Goal: Transaction & Acquisition: Purchase product/service

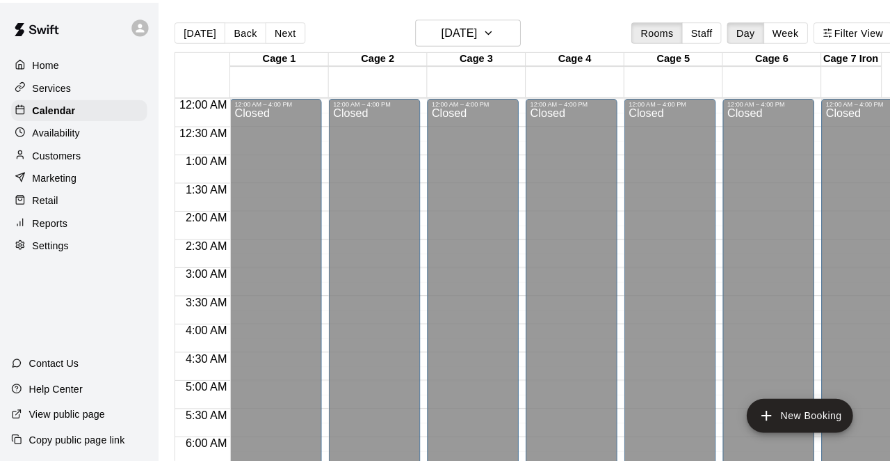
scroll to position [960, 0]
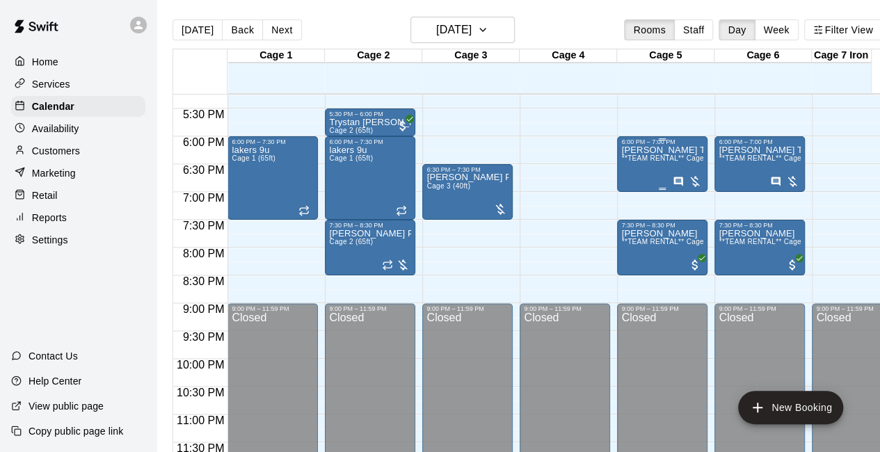
click at [663, 166] on div "[PERSON_NAME] Team Rental Longhorns Softball $45 due **TEAM RENTAL** Cages 5 & …" at bounding box center [662, 371] width 82 height 452
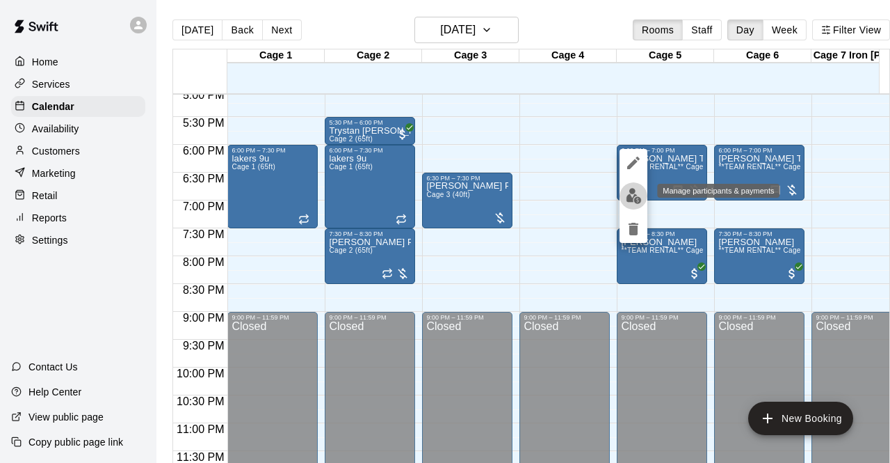
click at [637, 194] on img "edit" at bounding box center [634, 196] width 16 height 16
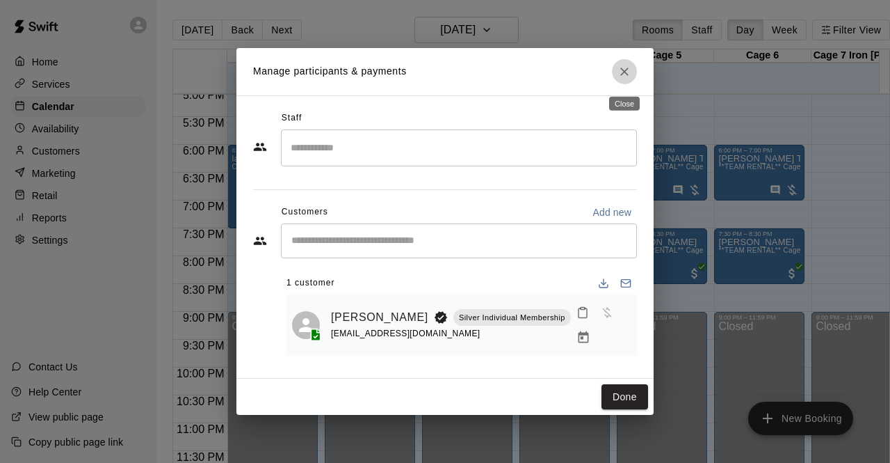
click at [623, 74] on icon "Close" at bounding box center [625, 72] width 14 height 14
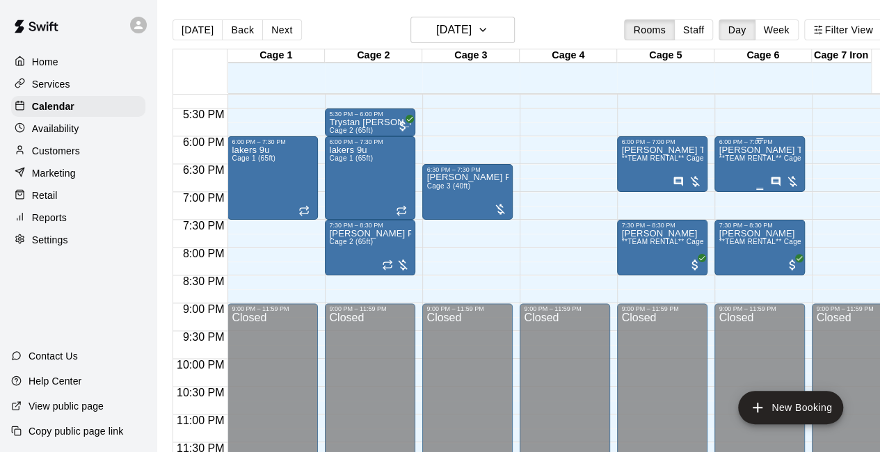
click at [752, 166] on div "[PERSON_NAME] Team Rental Longhorns Softball $45 due **TEAM RENTAL** Cages 5 & …" at bounding box center [760, 371] width 82 height 452
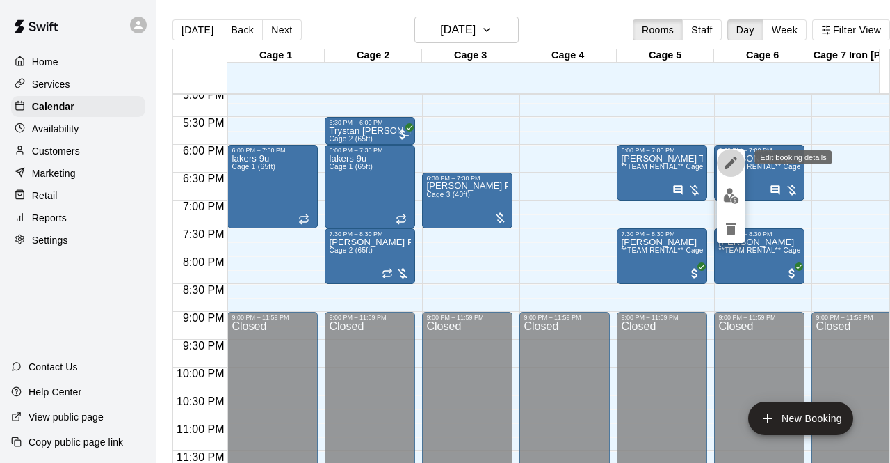
click at [728, 162] on icon "edit" at bounding box center [731, 162] width 17 height 17
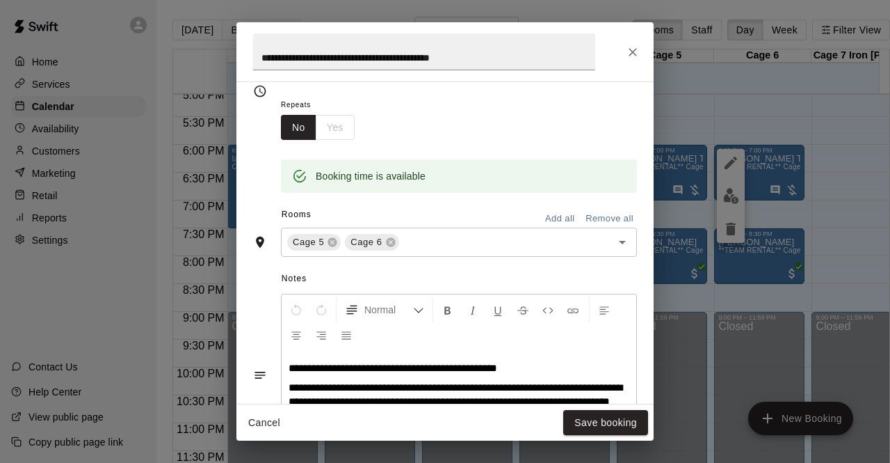
scroll to position [228, 0]
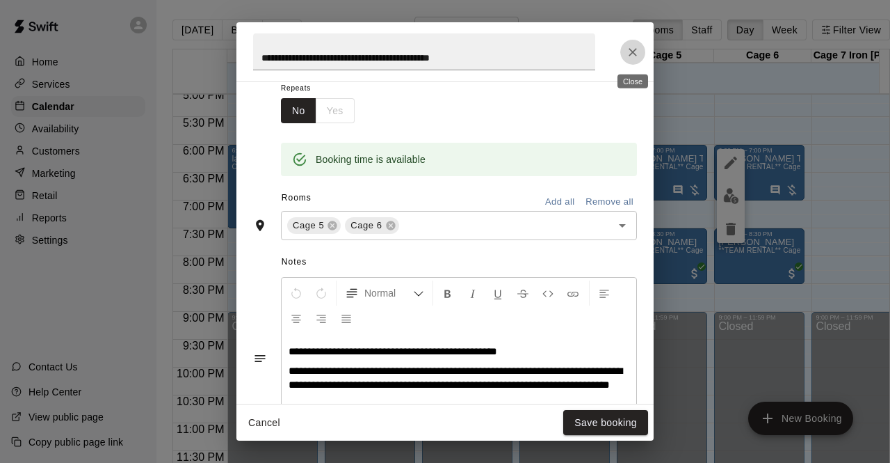
click at [630, 50] on icon "Close" at bounding box center [633, 52] width 14 height 14
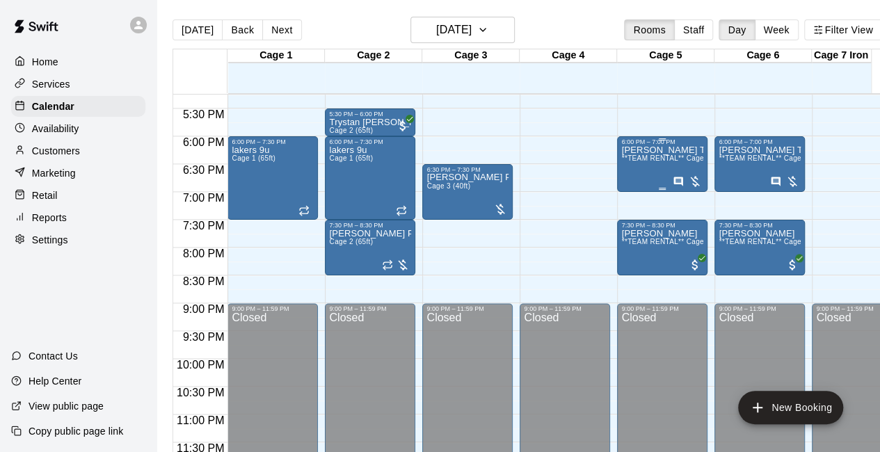
click at [657, 162] on span "**TEAM RENTAL** Cages 5 & 6 Double Cage Rentals (40ft)" at bounding box center [720, 158] width 198 height 8
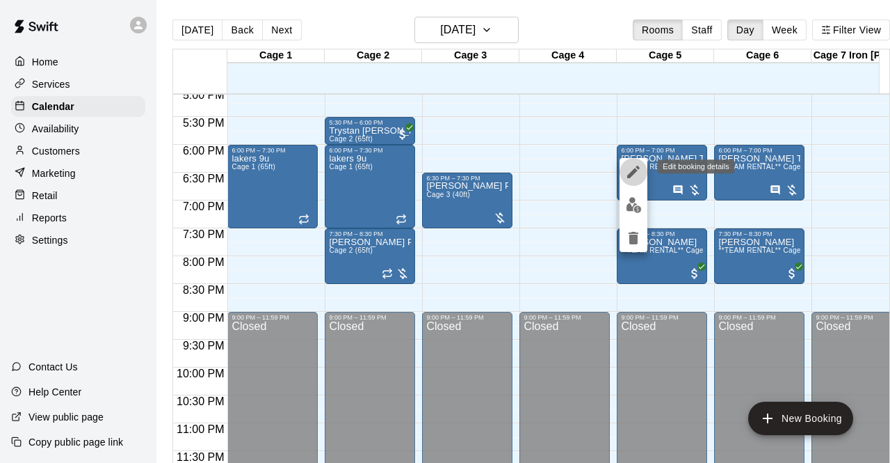
click at [636, 173] on icon "edit" at bounding box center [633, 171] width 17 height 17
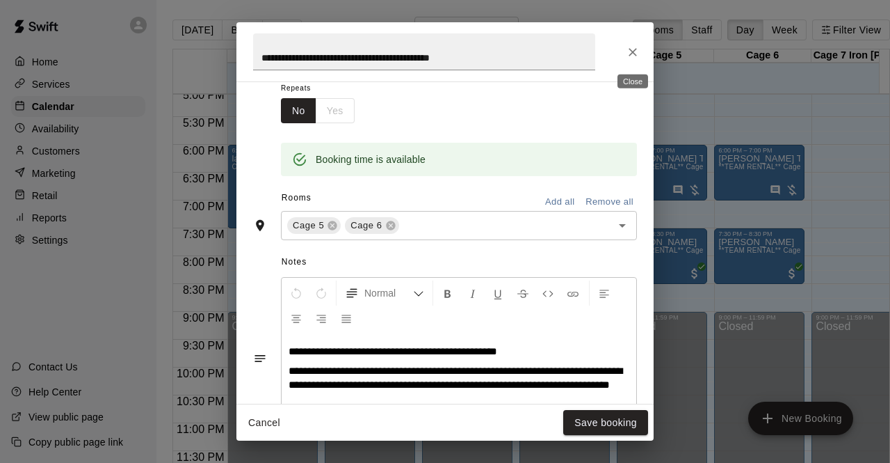
click at [633, 52] on icon "Close" at bounding box center [633, 52] width 8 height 8
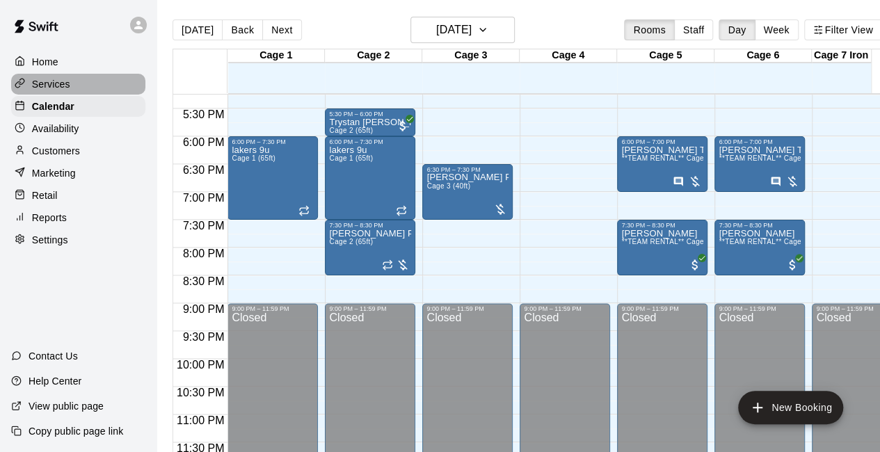
click at [93, 80] on div "Services" at bounding box center [78, 84] width 134 height 21
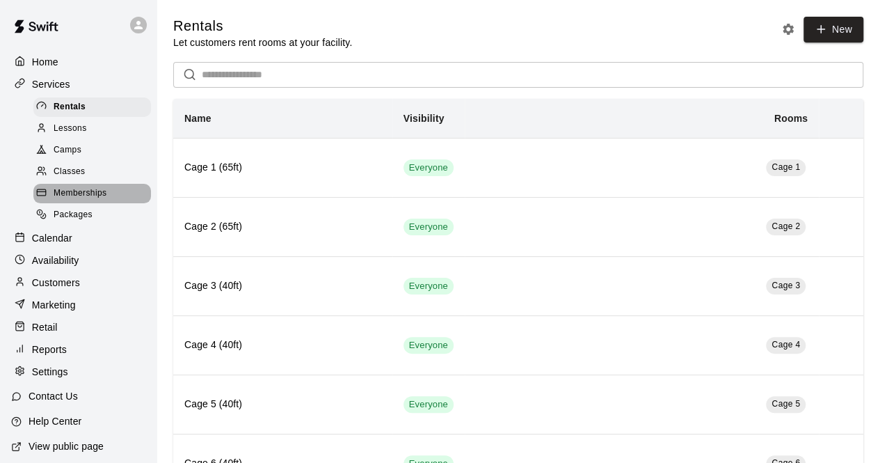
click at [92, 200] on span "Memberships" at bounding box center [80, 193] width 53 height 14
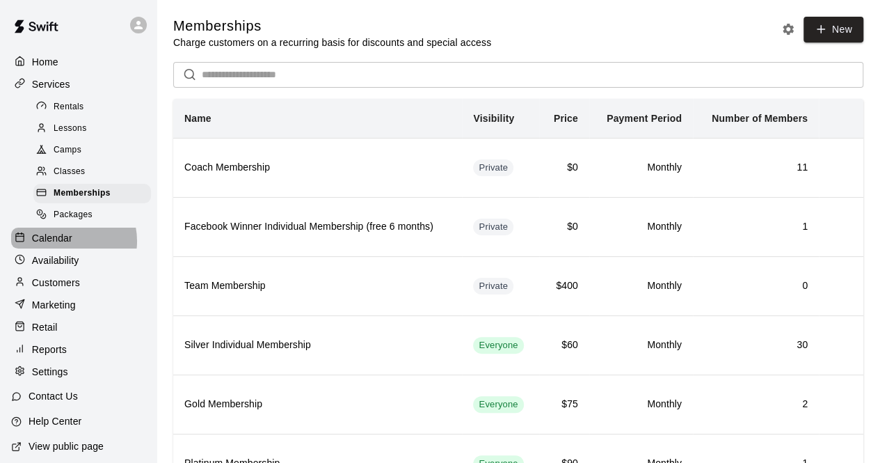
click at [65, 245] on p "Calendar" at bounding box center [52, 238] width 40 height 14
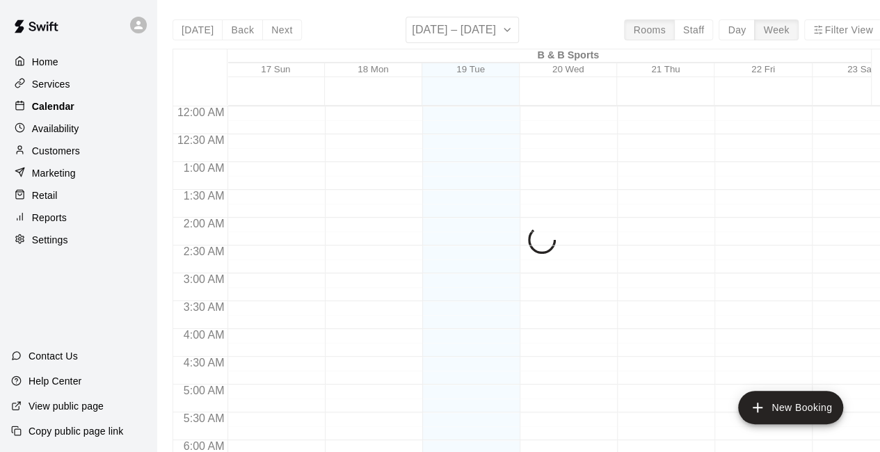
scroll to position [906, 0]
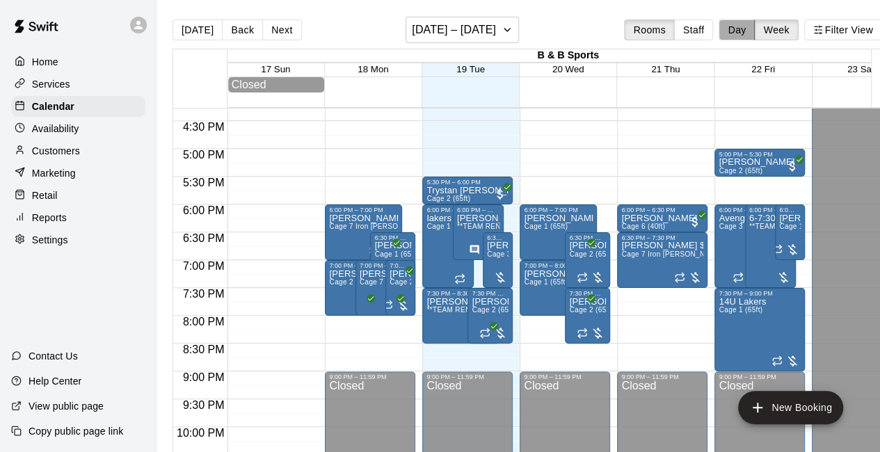
click at [746, 32] on button "Day" at bounding box center [737, 29] width 36 height 21
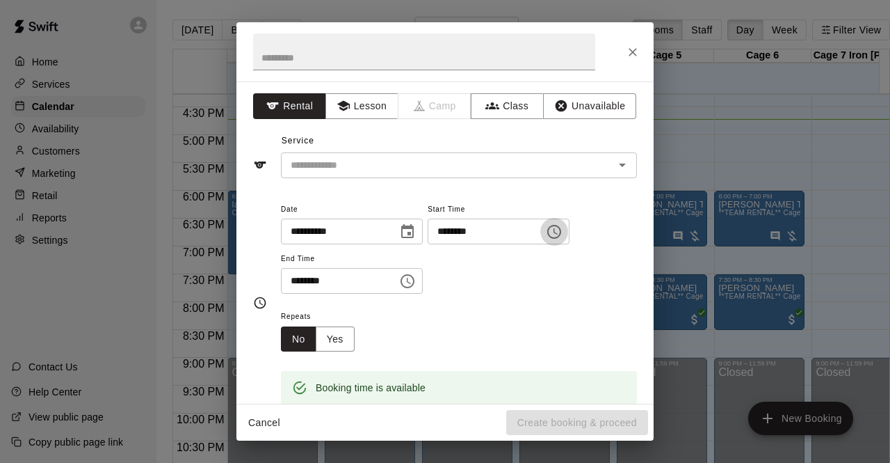
click at [558, 230] on icon "Choose time, selected time is 4:30 PM" at bounding box center [556, 231] width 4 height 6
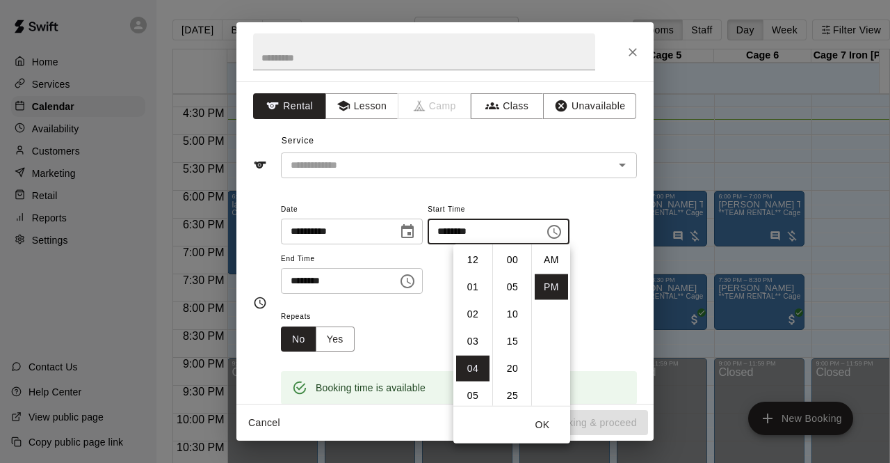
scroll to position [25, 0]
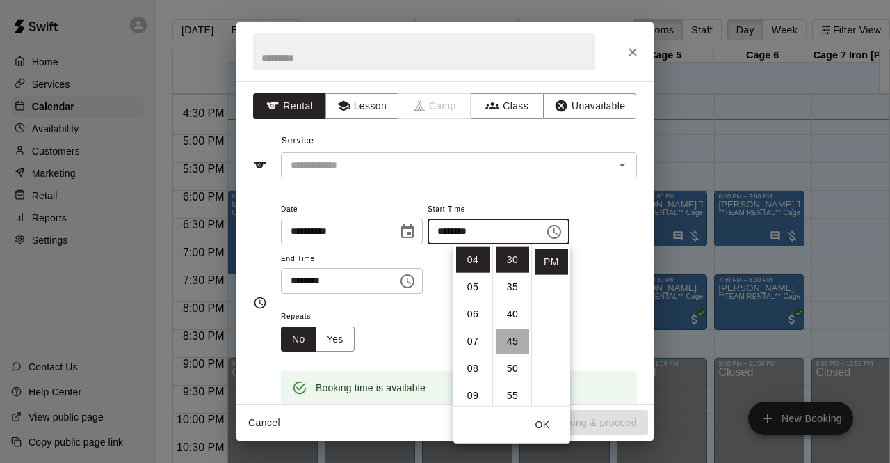
click at [511, 339] on li "45" at bounding box center [512, 341] width 33 height 26
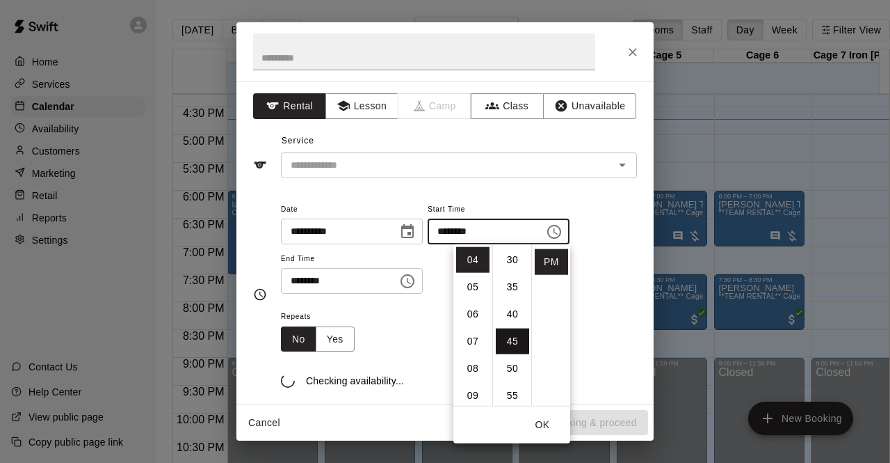
type input "********"
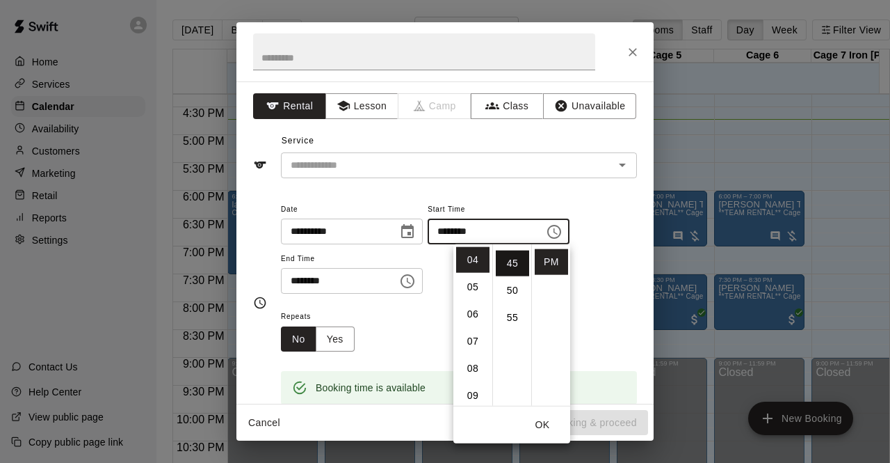
scroll to position [244, 0]
click at [416, 278] on icon "Choose time, selected time is 5:00 PM" at bounding box center [407, 281] width 17 height 17
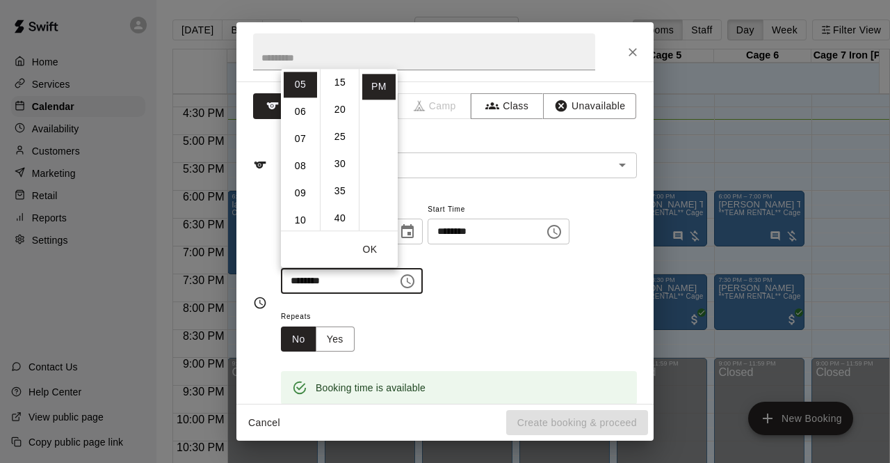
scroll to position [111, 0]
click at [337, 218] on li "45" at bounding box center [339, 218] width 33 height 26
type input "********"
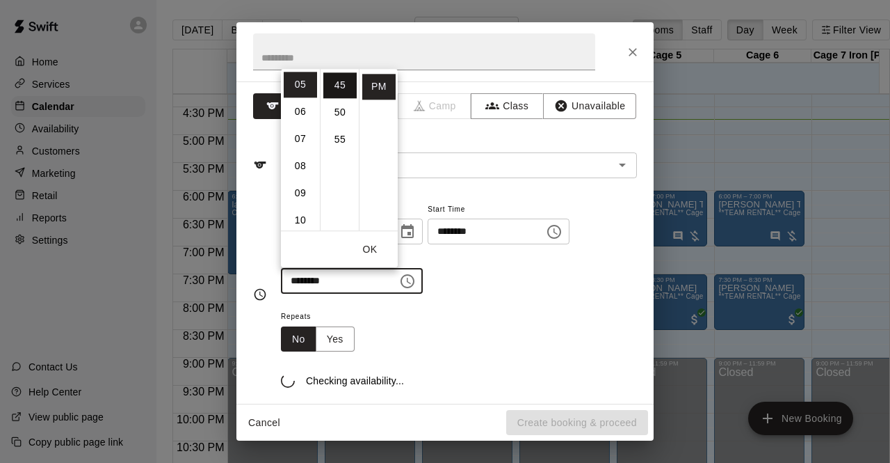
scroll to position [244, 0]
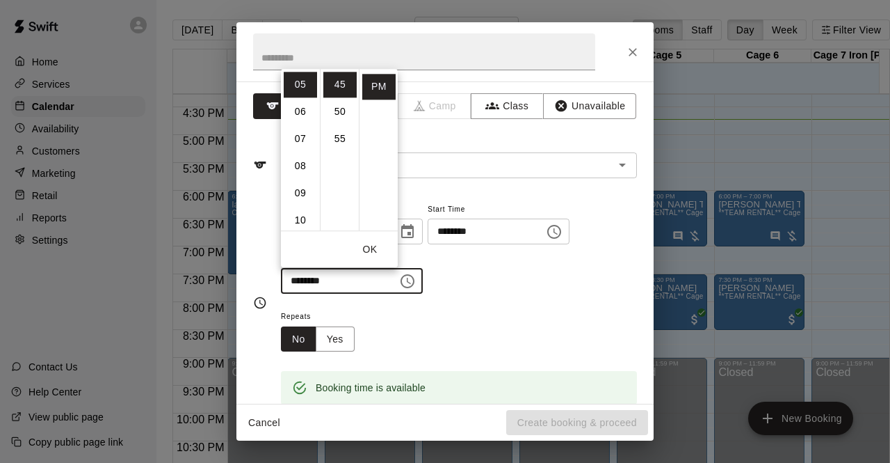
click at [550, 333] on div "Repeats No Yes" at bounding box center [459, 329] width 356 height 44
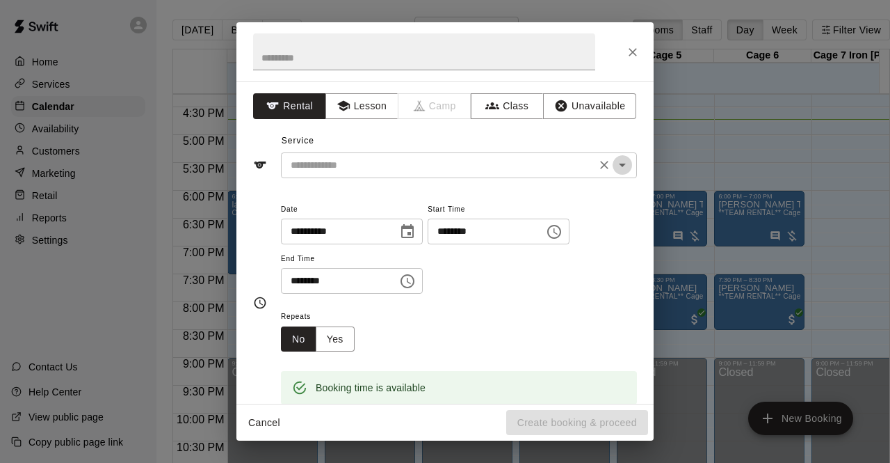
click at [614, 166] on icon "Open" at bounding box center [622, 165] width 17 height 17
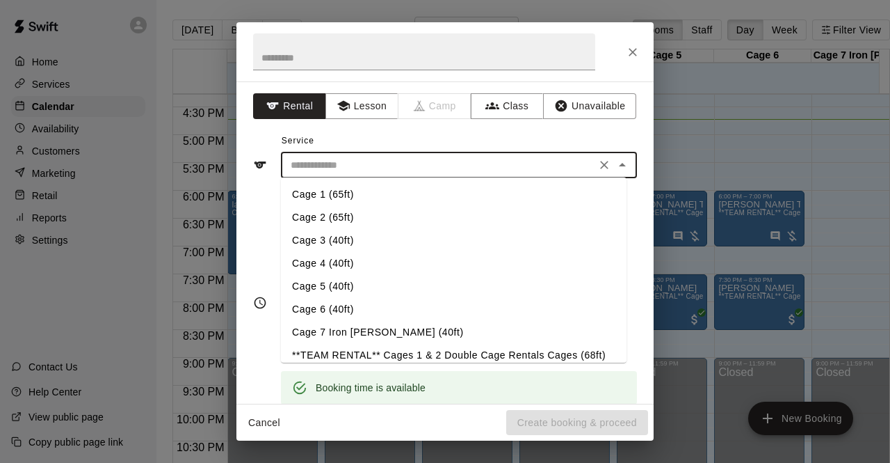
click at [344, 266] on li "Cage 4 (40ft)" at bounding box center [454, 263] width 346 height 23
type input "**********"
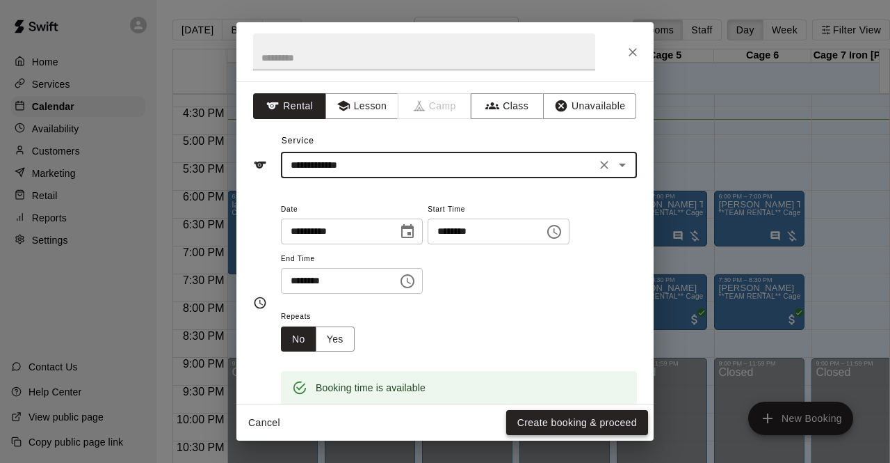
click at [552, 424] on button "Create booking & proceed" at bounding box center [577, 423] width 142 height 26
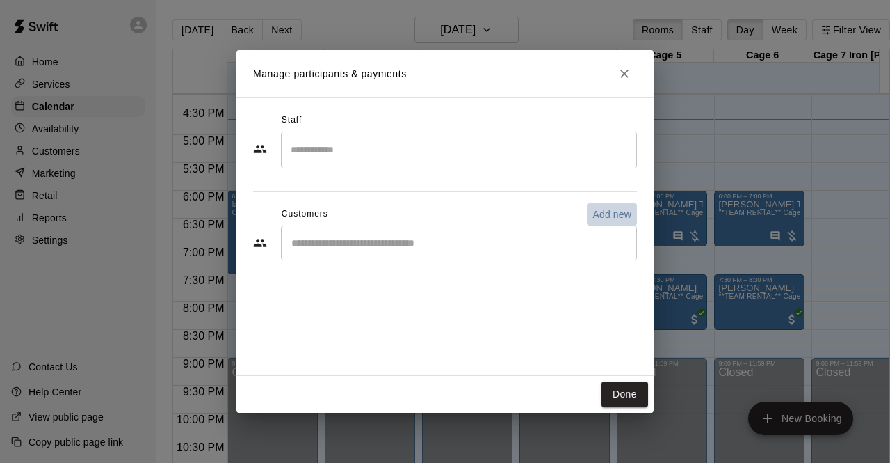
click at [605, 214] on p "Add new" at bounding box center [612, 214] width 39 height 14
select select "**"
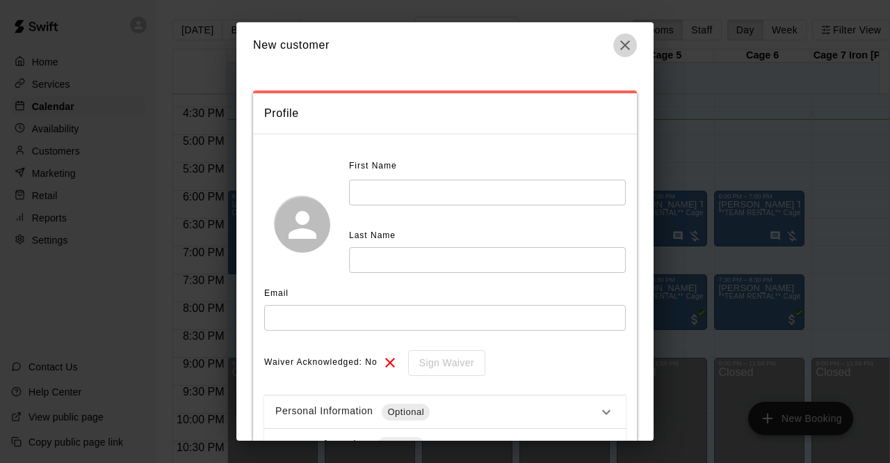
click at [625, 47] on icon "button" at bounding box center [625, 45] width 17 height 17
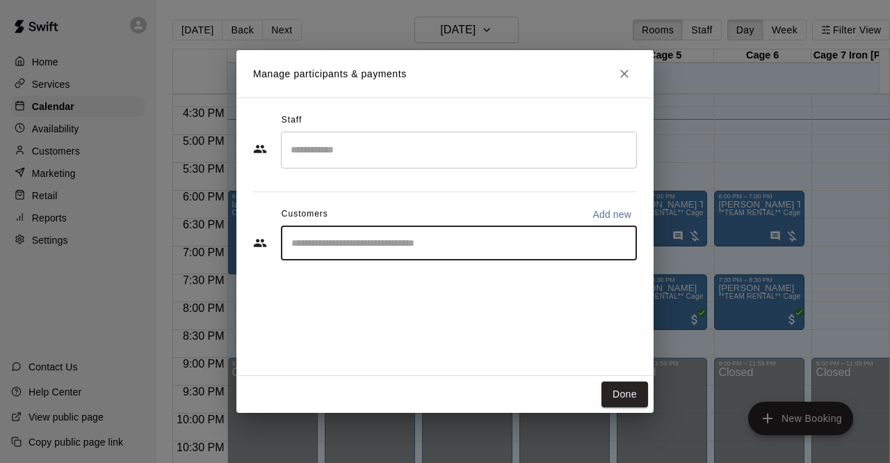
click at [355, 242] on input "Start typing to search customers..." at bounding box center [459, 243] width 344 height 14
type input "***"
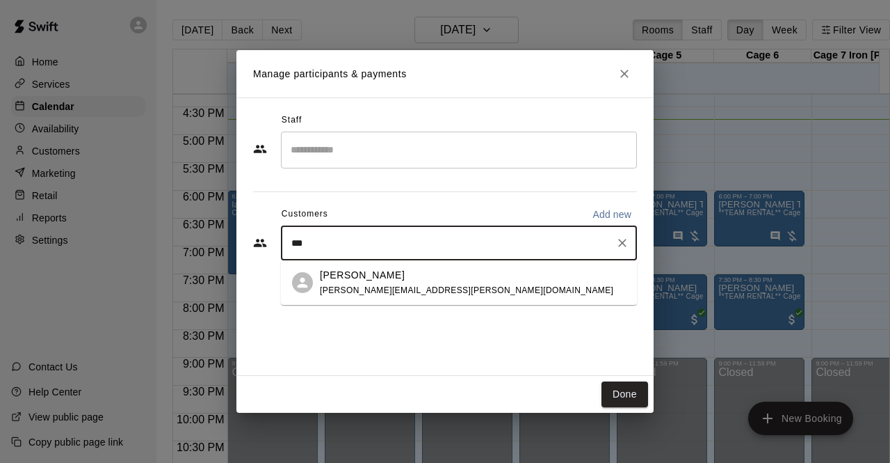
click at [366, 281] on p "[PERSON_NAME]" at bounding box center [362, 275] width 85 height 15
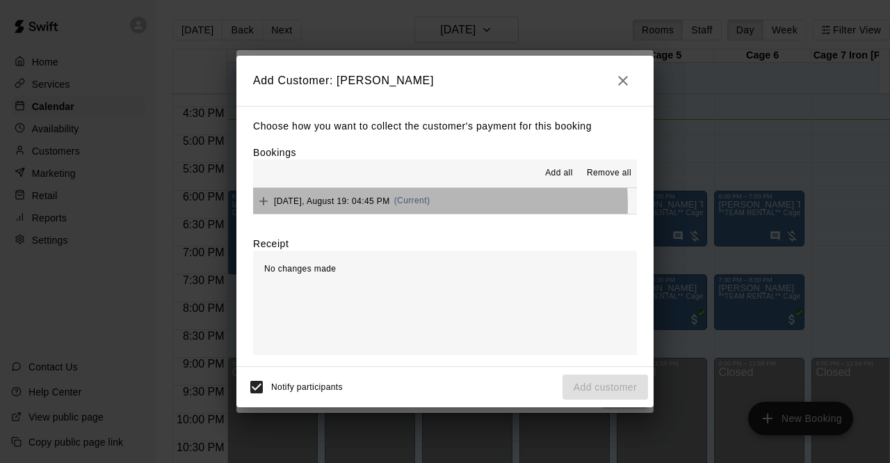
click at [355, 207] on div "[DATE], August 19: 04:45 PM (Current)" at bounding box center [341, 201] width 177 height 21
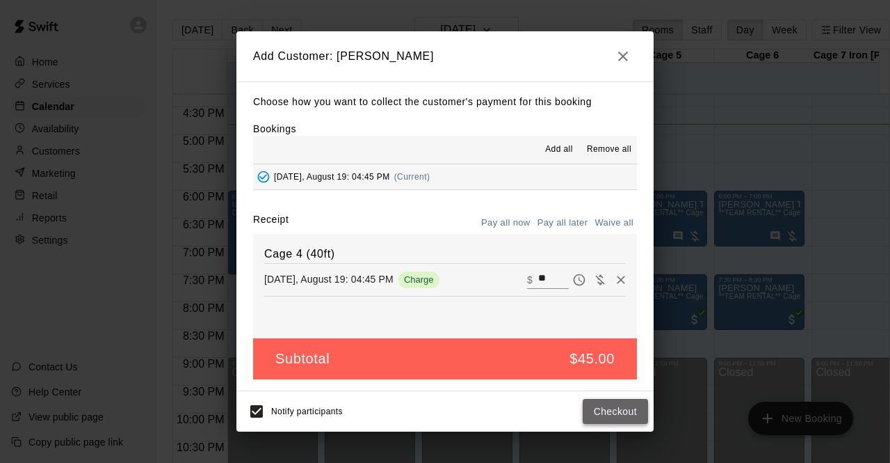
click at [617, 414] on button "Checkout" at bounding box center [615, 412] width 65 height 26
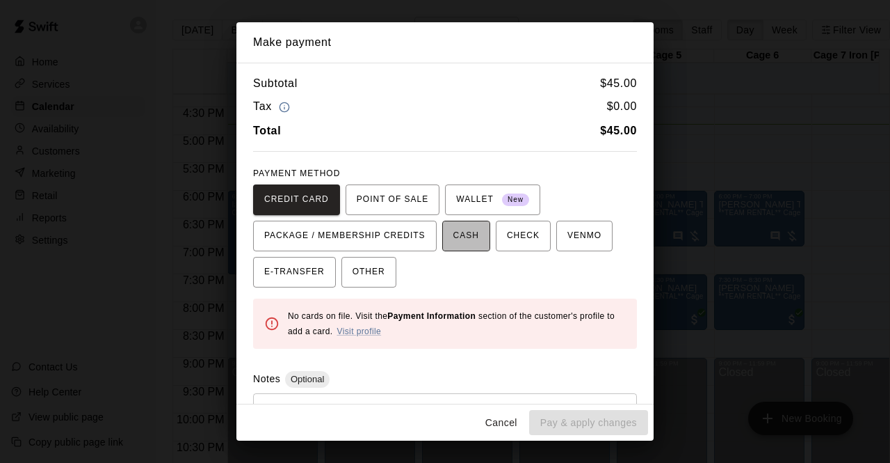
click at [463, 233] on span "CASH" at bounding box center [467, 236] width 26 height 22
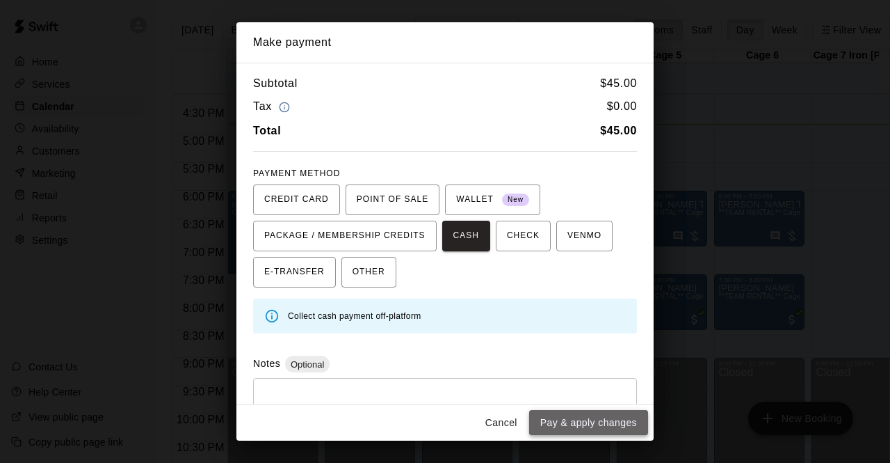
click at [573, 425] on button "Pay & apply changes" at bounding box center [588, 423] width 119 height 26
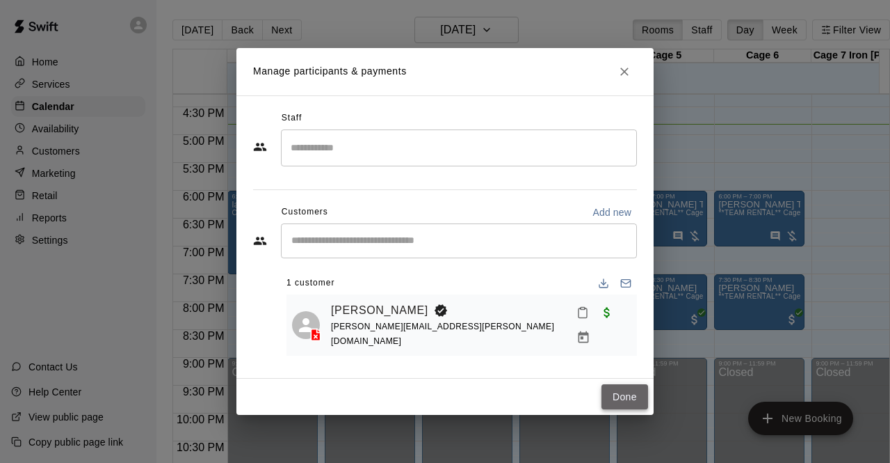
click at [627, 390] on button "Done" at bounding box center [625, 397] width 47 height 26
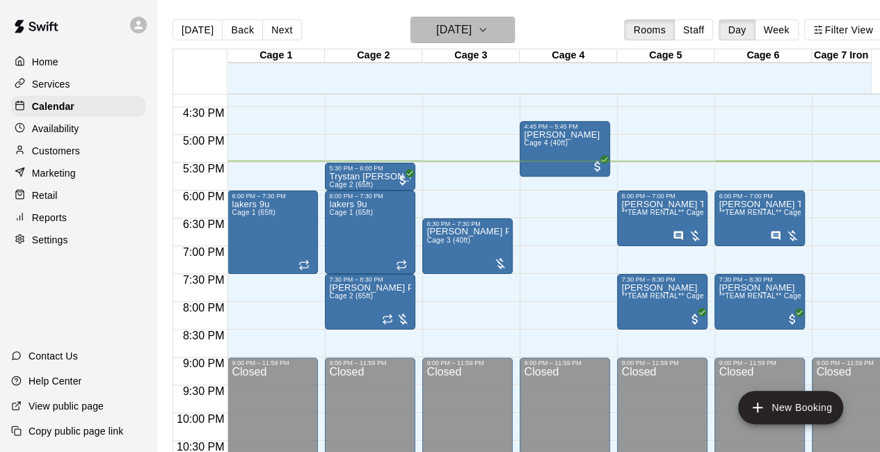
click at [488, 27] on icon "button" at bounding box center [482, 30] width 11 height 17
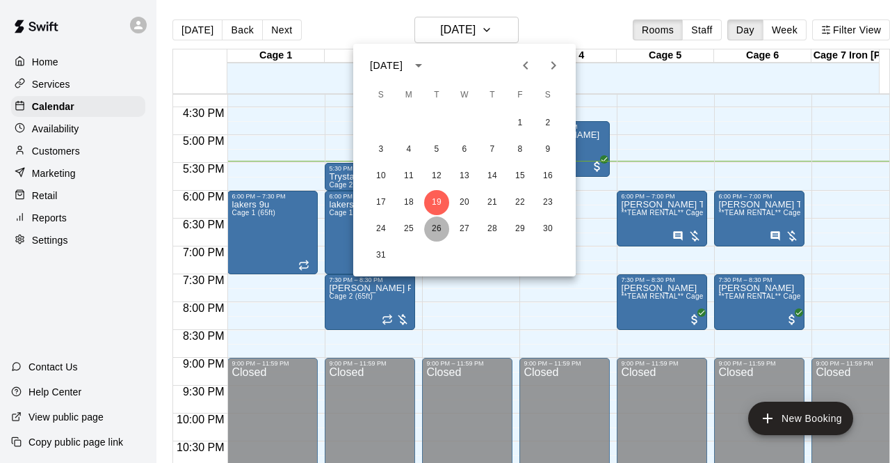
click at [435, 229] on button "26" at bounding box center [436, 228] width 25 height 25
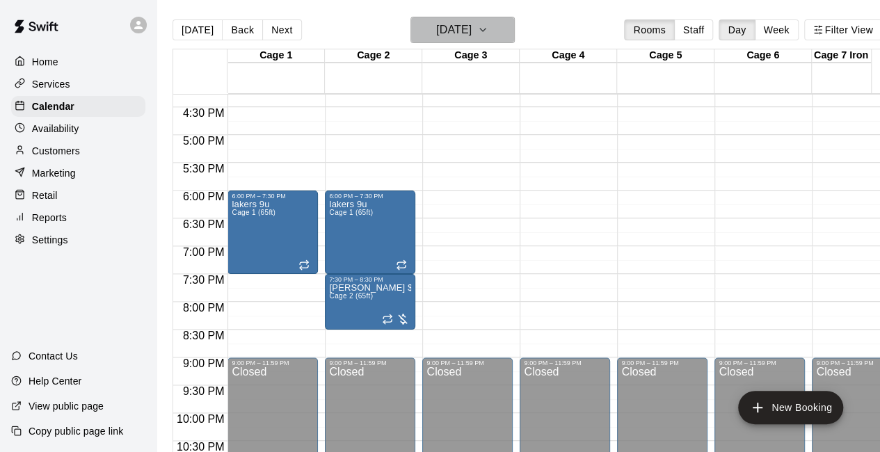
click at [488, 31] on icon "button" at bounding box center [482, 30] width 11 height 17
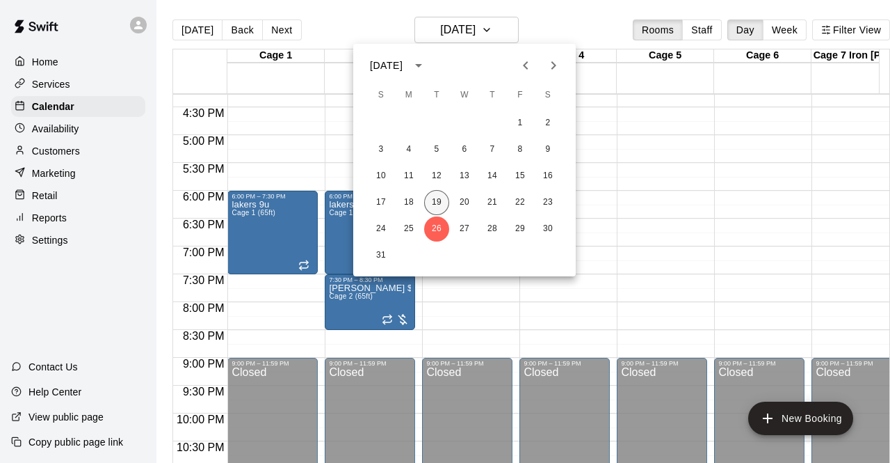
click at [437, 201] on button "19" at bounding box center [436, 202] width 25 height 25
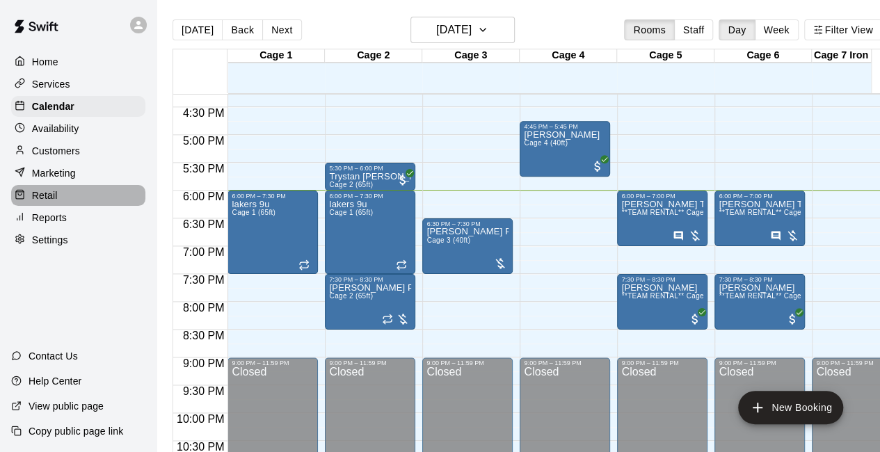
click at [77, 202] on div "Retail" at bounding box center [78, 195] width 134 height 21
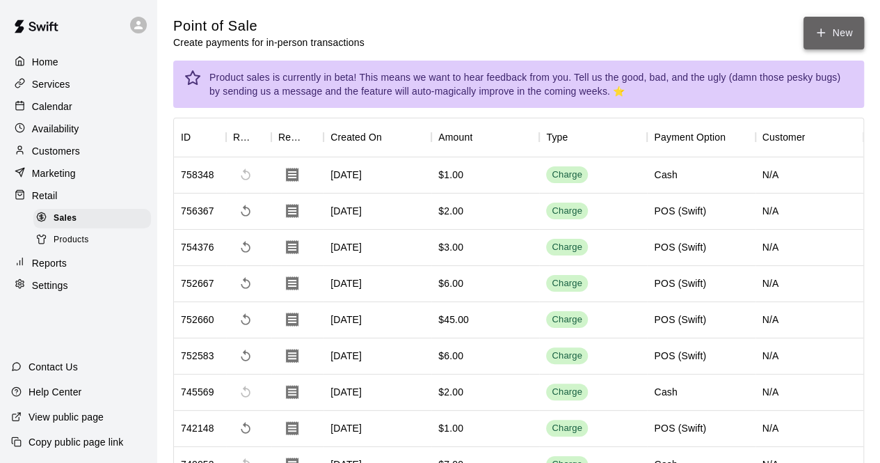
click at [845, 40] on button "New" at bounding box center [833, 33] width 60 height 33
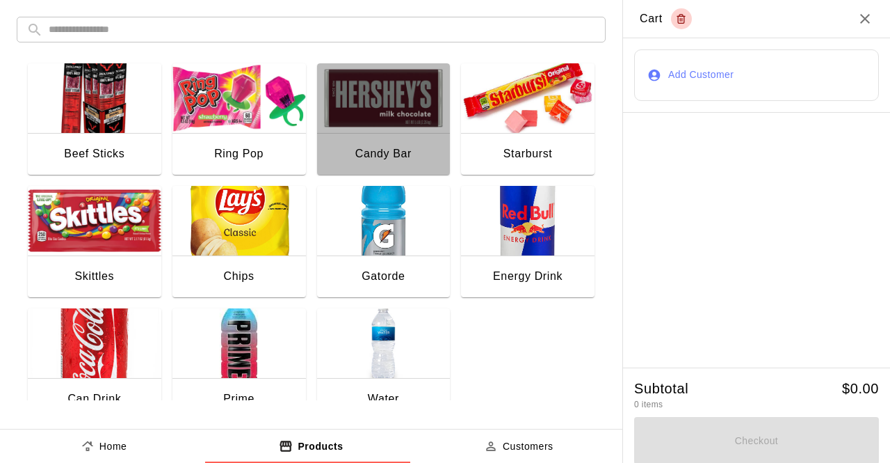
click at [378, 108] on img "button" at bounding box center [384, 98] width 134 height 70
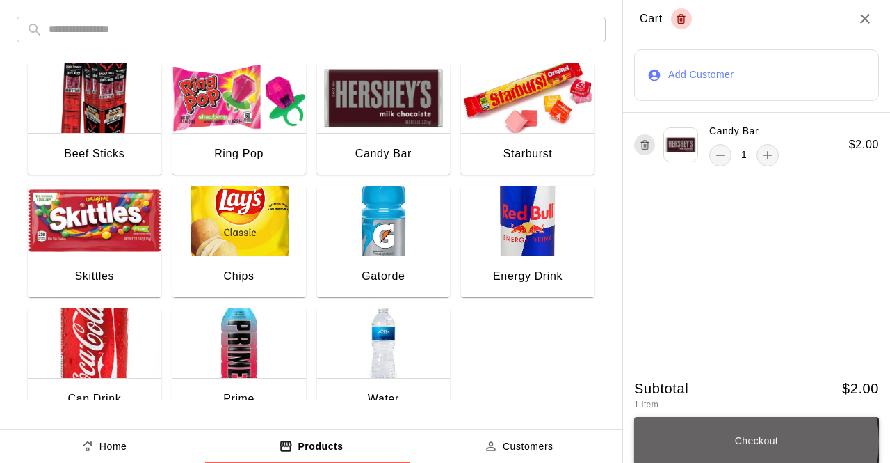
click at [746, 443] on button "Checkout" at bounding box center [756, 440] width 245 height 47
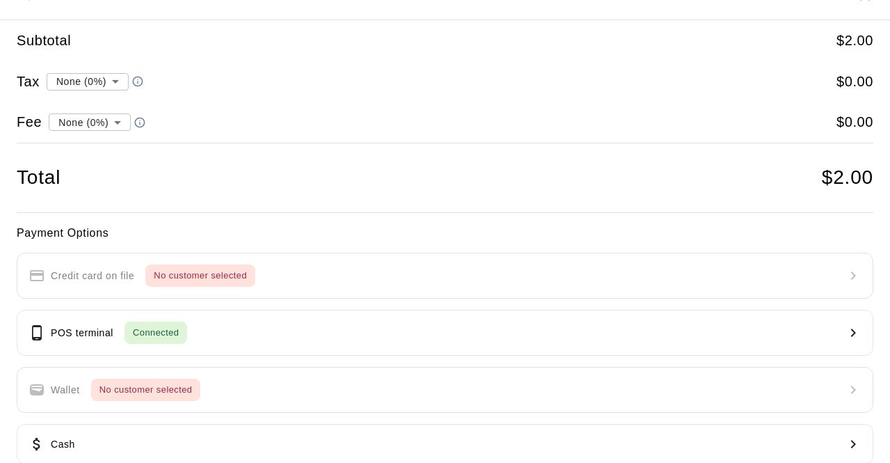
scroll to position [56, 0]
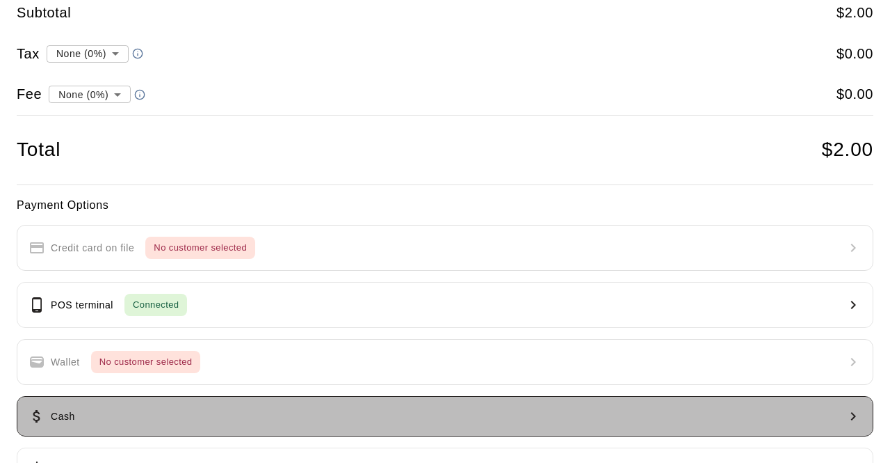
click at [624, 411] on button "Cash" at bounding box center [445, 416] width 857 height 40
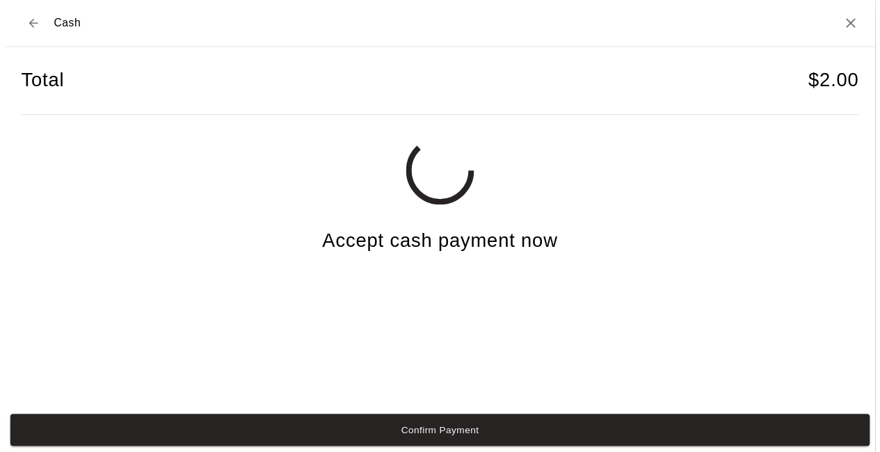
scroll to position [0, 0]
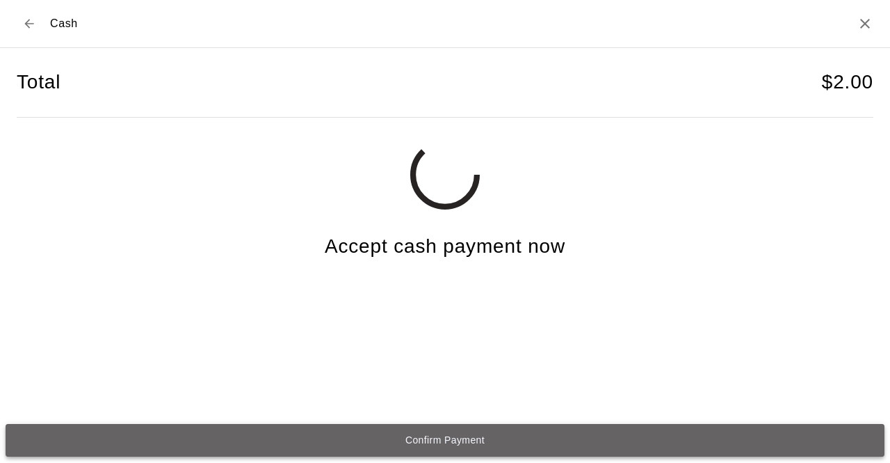
click at [475, 440] on button "Confirm Payment" at bounding box center [445, 440] width 879 height 33
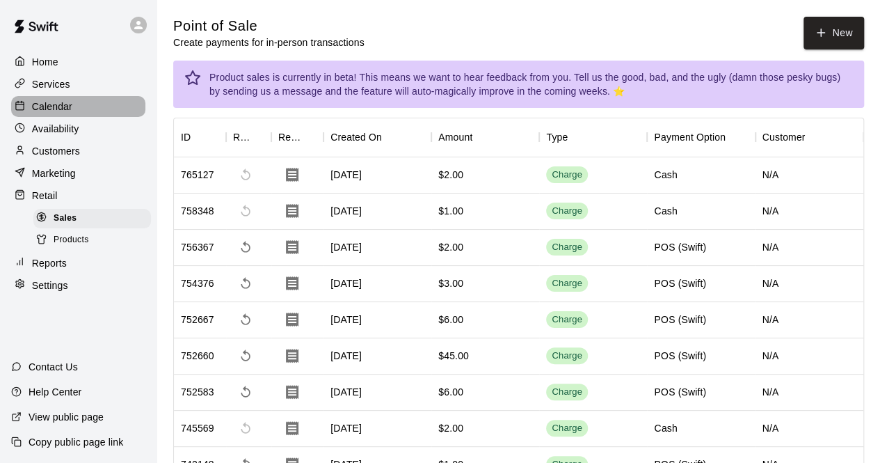
click at [85, 109] on div "Calendar" at bounding box center [78, 106] width 134 height 21
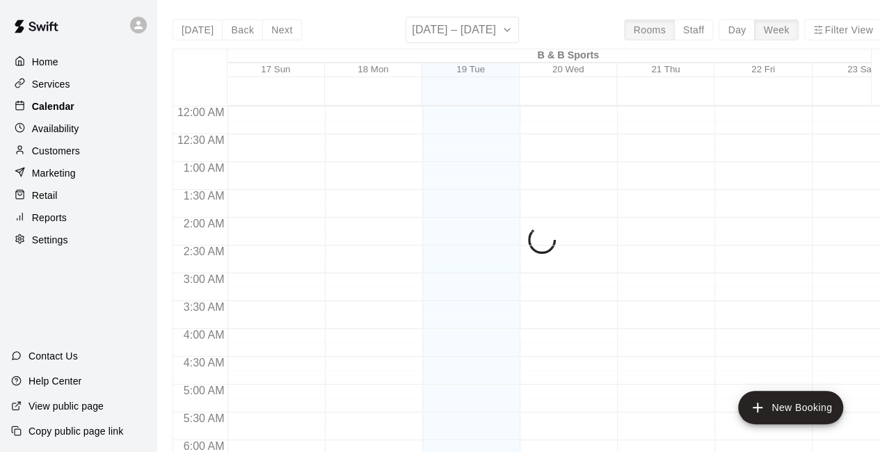
scroll to position [907, 0]
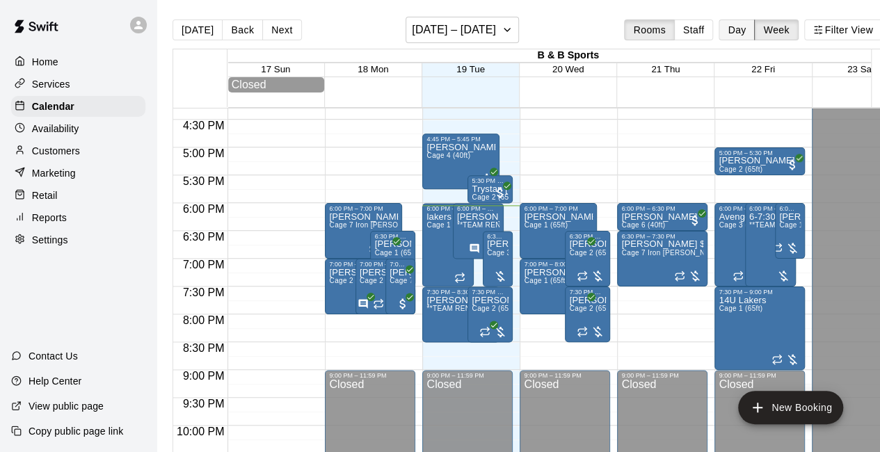
click at [746, 26] on button "Day" at bounding box center [737, 29] width 36 height 21
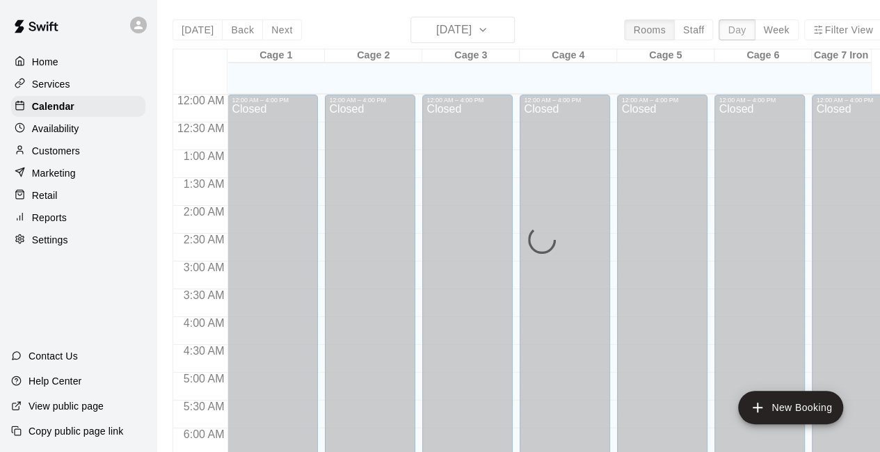
scroll to position [960, 0]
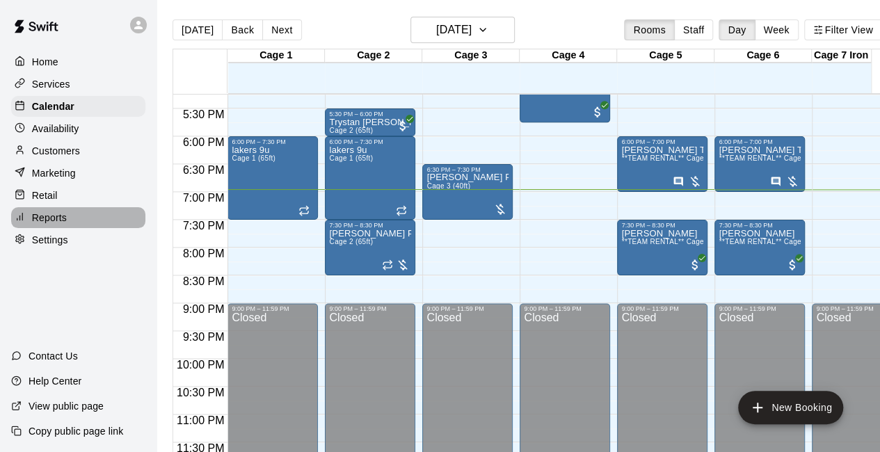
click at [83, 228] on div "Reports" at bounding box center [78, 217] width 134 height 21
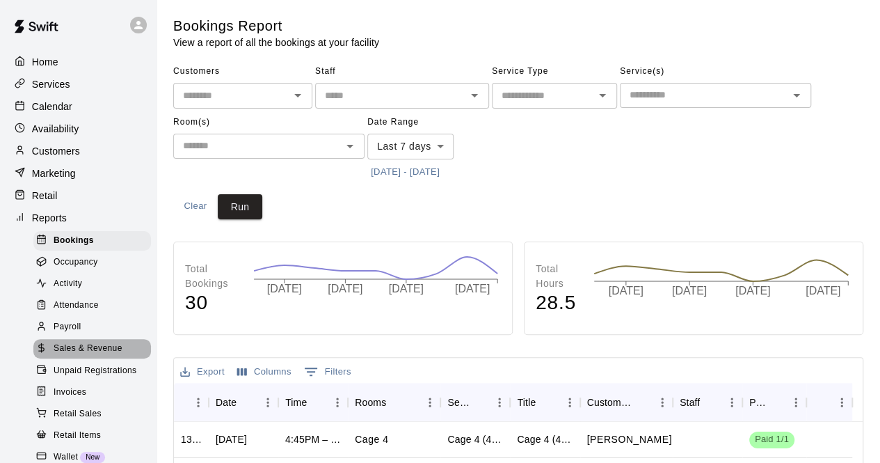
click at [117, 355] on span "Sales & Revenue" at bounding box center [88, 349] width 69 height 14
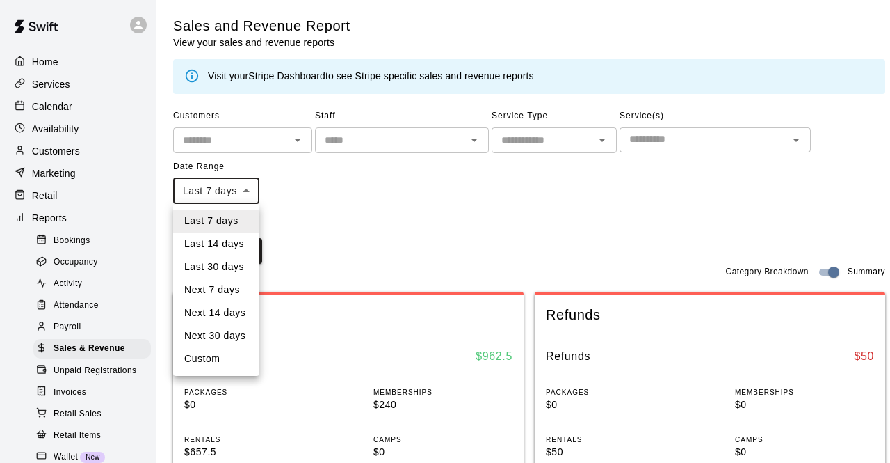
click at [238, 365] on li "Custom" at bounding box center [216, 358] width 86 height 23
type input "******"
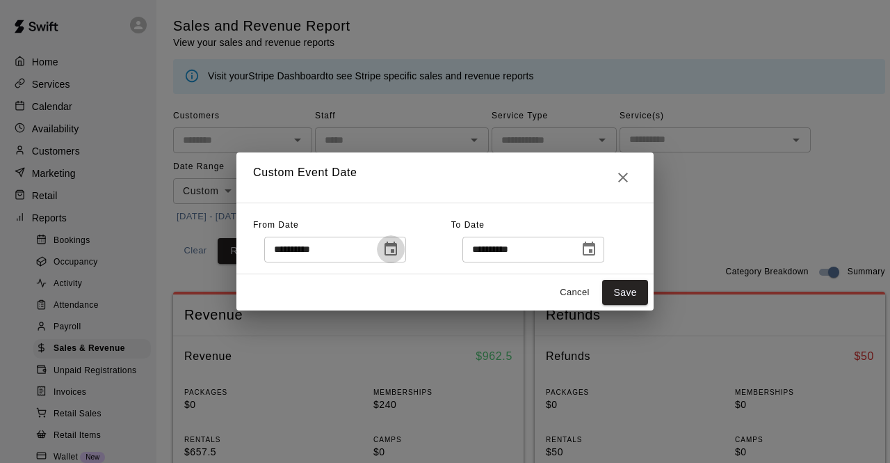
click at [397, 253] on icon "Choose date, selected date is Aug 12, 2025" at bounding box center [391, 248] width 13 height 14
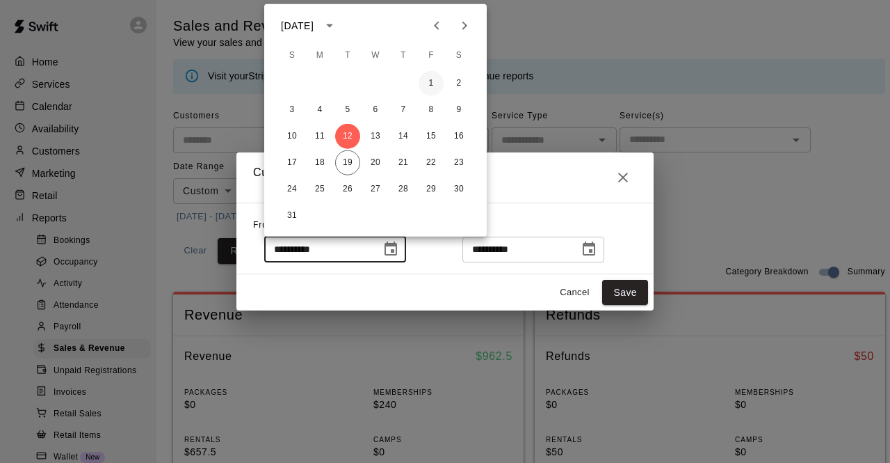
click at [430, 82] on button "1" at bounding box center [431, 83] width 25 height 25
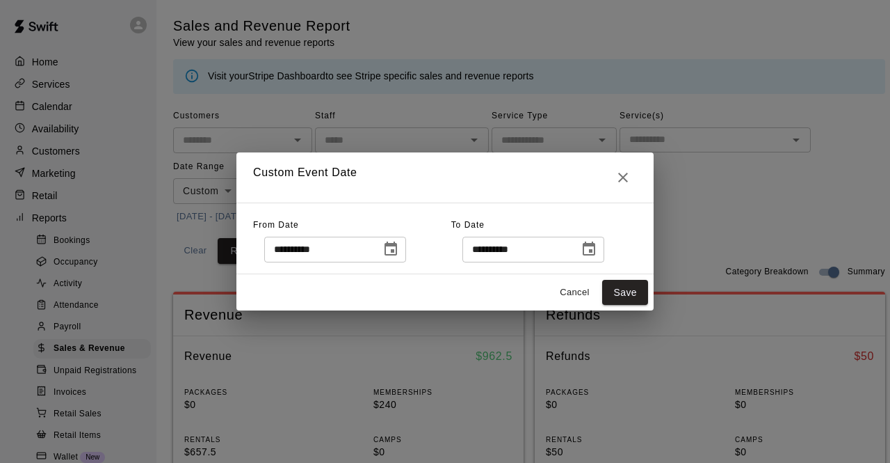
type input "**********"
click at [632, 294] on button "Save" at bounding box center [625, 293] width 46 height 26
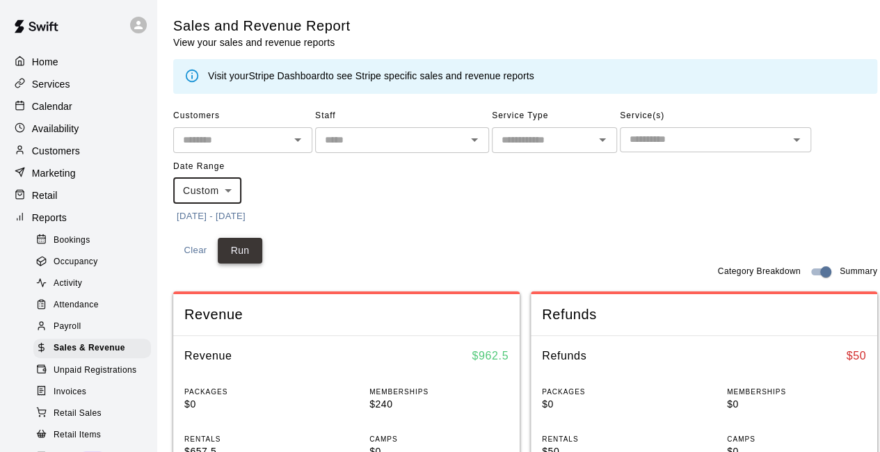
click at [239, 250] on button "Run" at bounding box center [240, 251] width 45 height 26
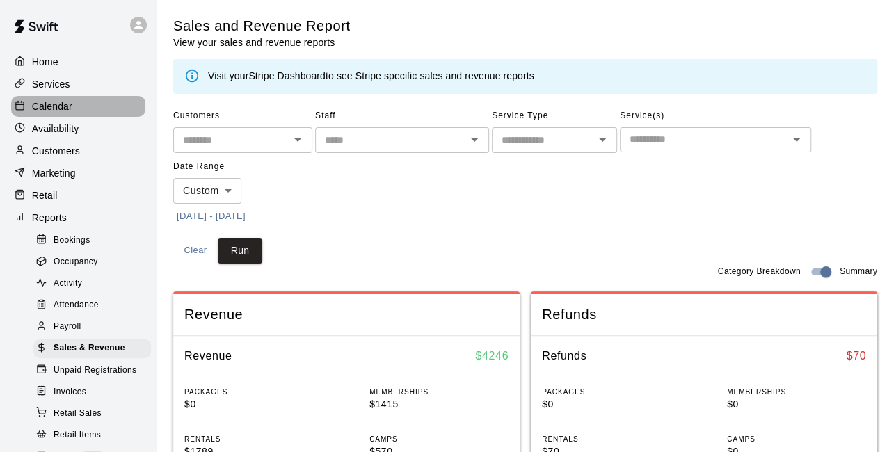
click at [80, 111] on div "Calendar" at bounding box center [78, 106] width 134 height 21
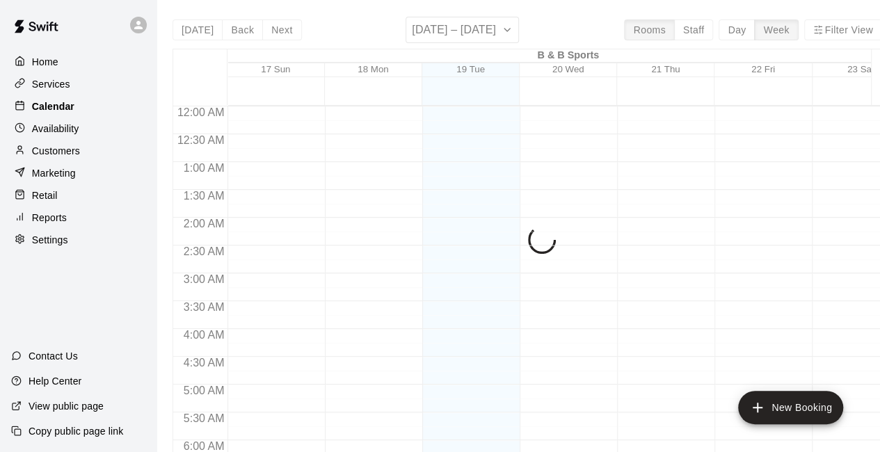
scroll to position [907, 0]
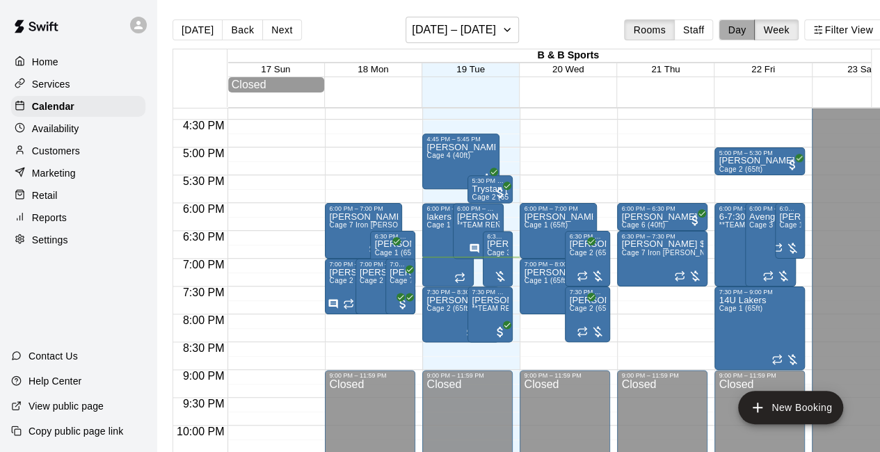
click at [744, 31] on button "Day" at bounding box center [737, 29] width 36 height 21
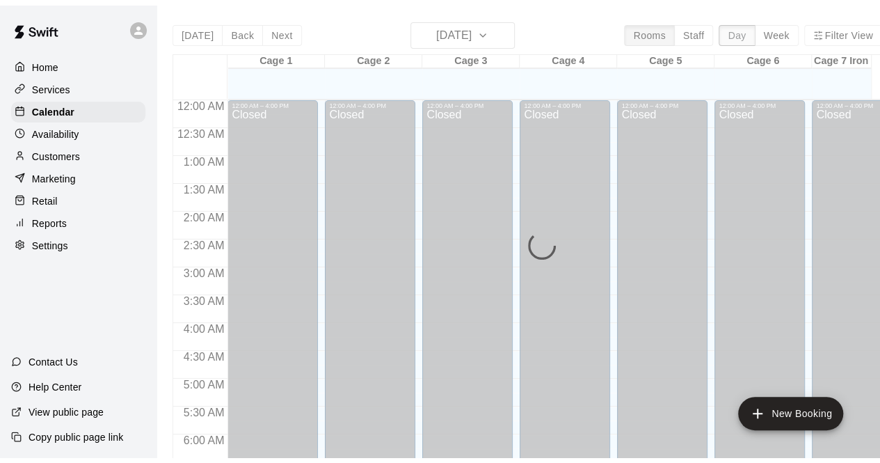
scroll to position [964, 0]
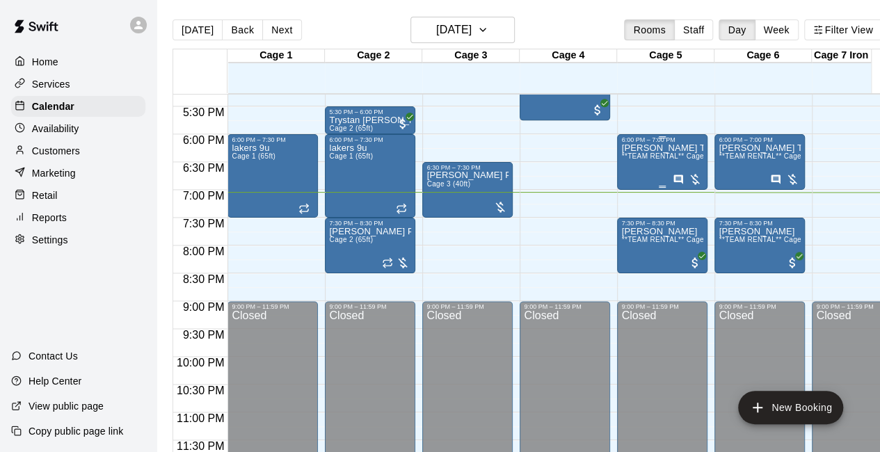
click at [654, 152] on div "[PERSON_NAME] Team Rental Longhorns Softball $45 due **TEAM RENTAL** Cages 5 & …" at bounding box center [662, 369] width 82 height 452
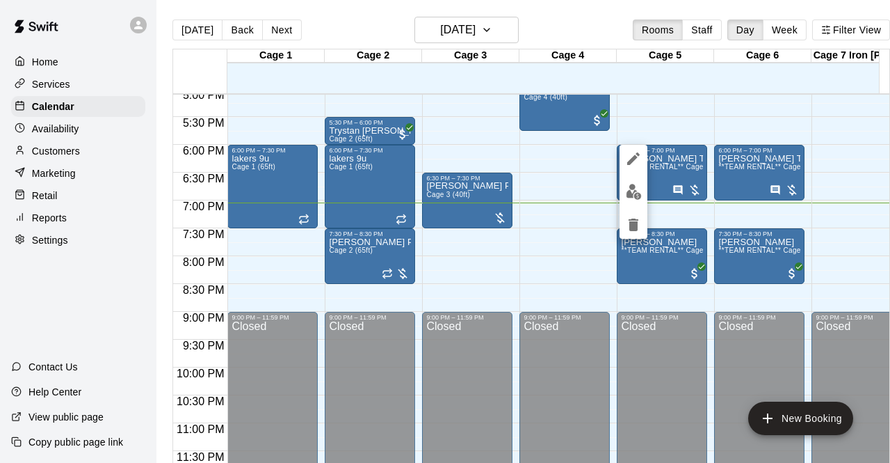
click at [572, 155] on div at bounding box center [445, 231] width 890 height 463
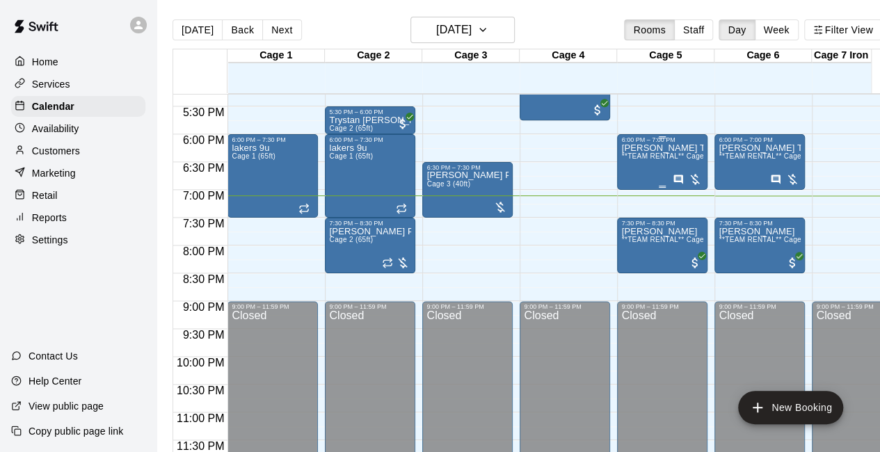
click at [666, 148] on p "[PERSON_NAME] Team Rental Longhorns Softball $45 due" at bounding box center [662, 148] width 82 height 0
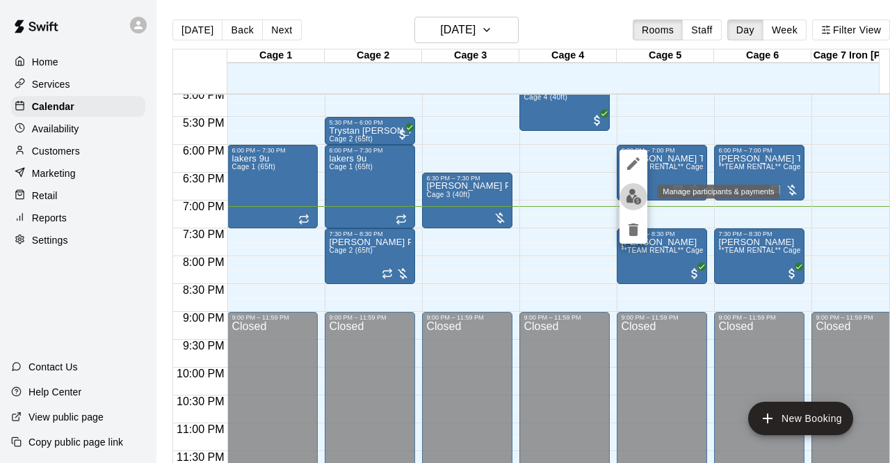
click at [634, 197] on img "edit" at bounding box center [634, 197] width 16 height 16
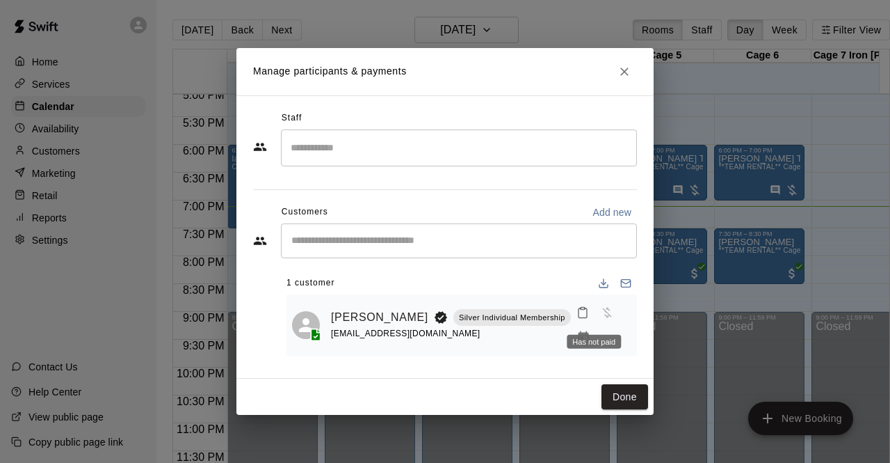
click at [595, 317] on span "Has not paid" at bounding box center [607, 311] width 25 height 12
click at [589, 331] on icon "Manage bookings & payment" at bounding box center [583, 337] width 10 height 12
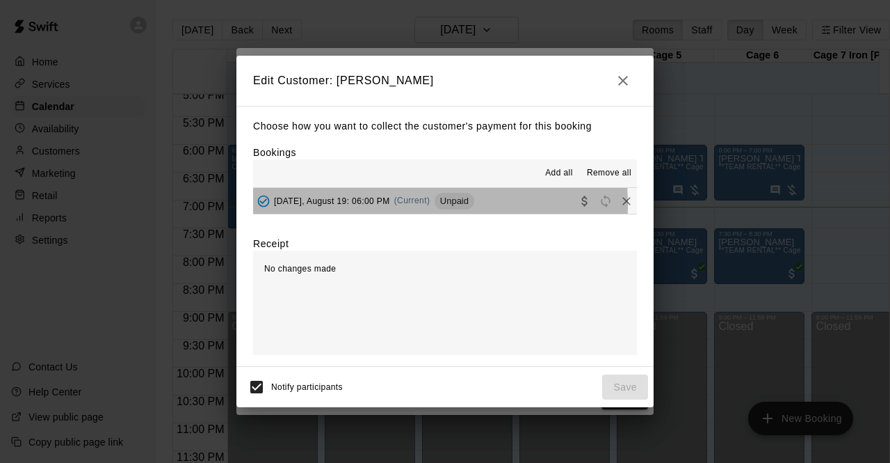
click at [341, 207] on div "[DATE], August 19: 06:00 PM (Current) Unpaid" at bounding box center [363, 201] width 221 height 21
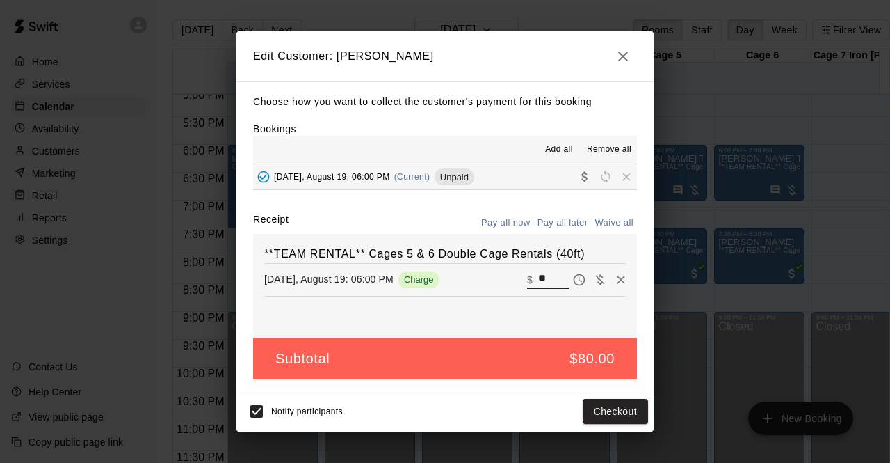
click at [543, 278] on input "**" at bounding box center [553, 280] width 31 height 18
type input "*"
type input "**"
click at [615, 409] on button "Checkout" at bounding box center [615, 412] width 65 height 26
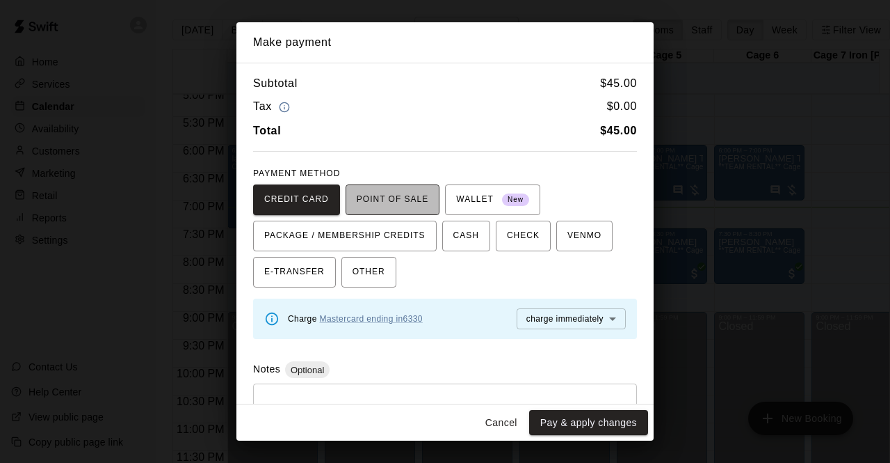
click at [380, 185] on button "POINT OF SALE" at bounding box center [393, 199] width 94 height 31
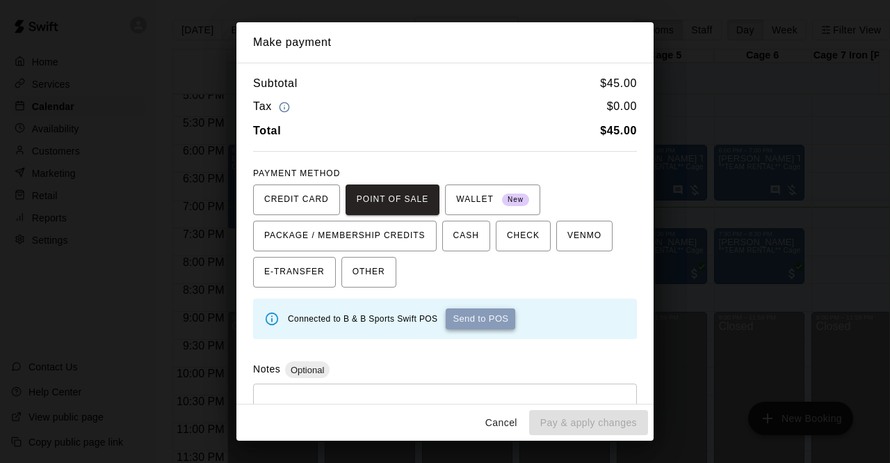
click at [477, 317] on button "Send to POS" at bounding box center [481, 318] width 70 height 21
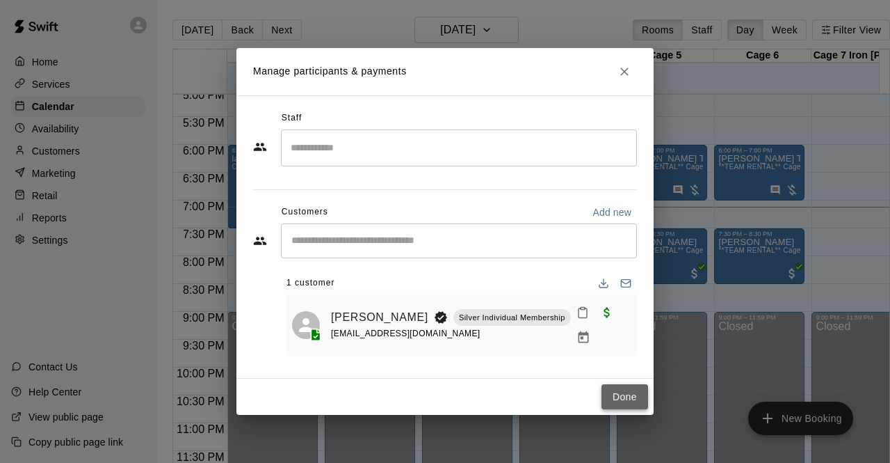
click at [627, 390] on button "Done" at bounding box center [625, 397] width 47 height 26
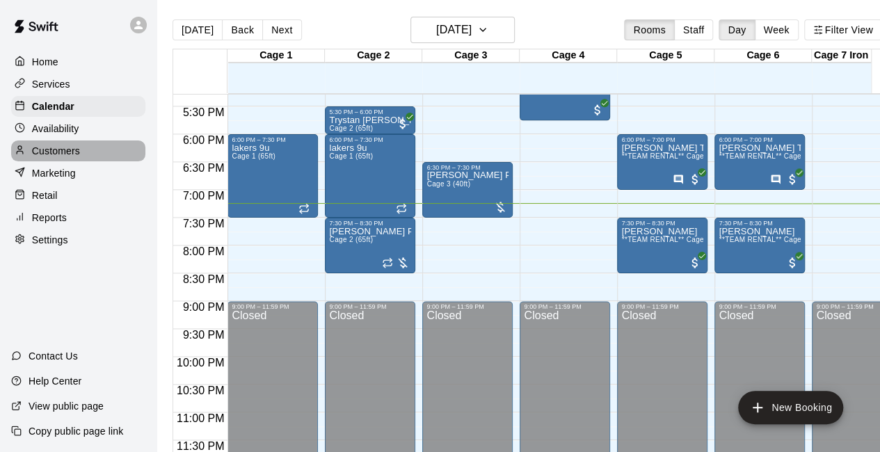
click at [89, 158] on div "Customers" at bounding box center [78, 151] width 134 height 21
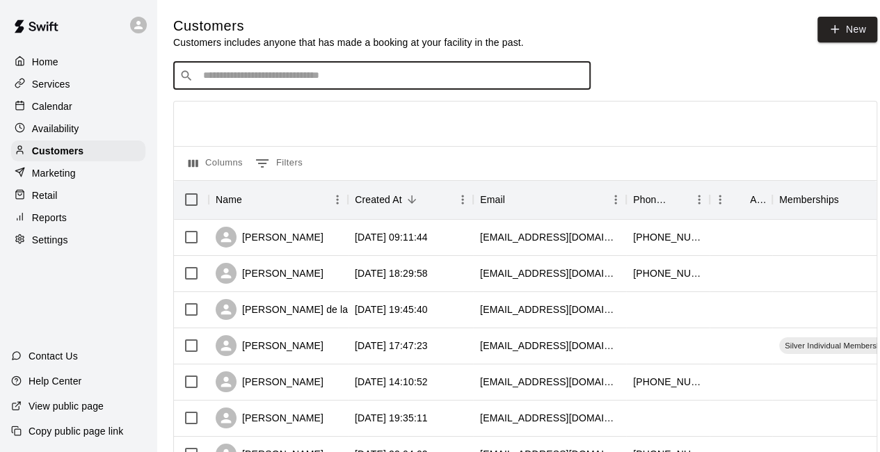
click at [252, 83] on input "Search customers by name or email" at bounding box center [391, 76] width 385 height 14
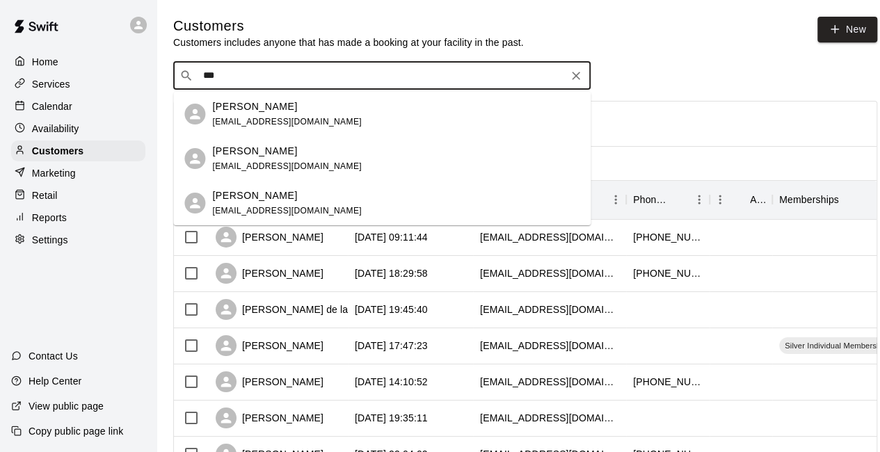
type input "****"
click at [312, 154] on div "[PERSON_NAME]" at bounding box center [287, 151] width 150 height 15
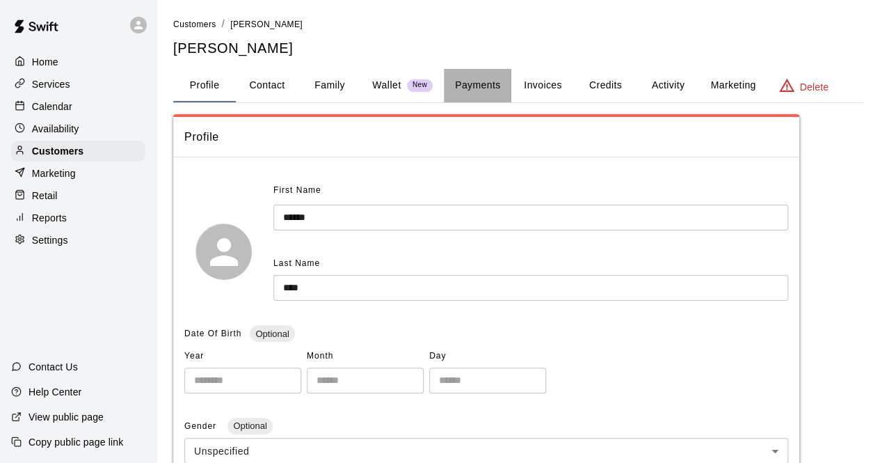
click at [480, 84] on button "Payments" at bounding box center [477, 85] width 67 height 33
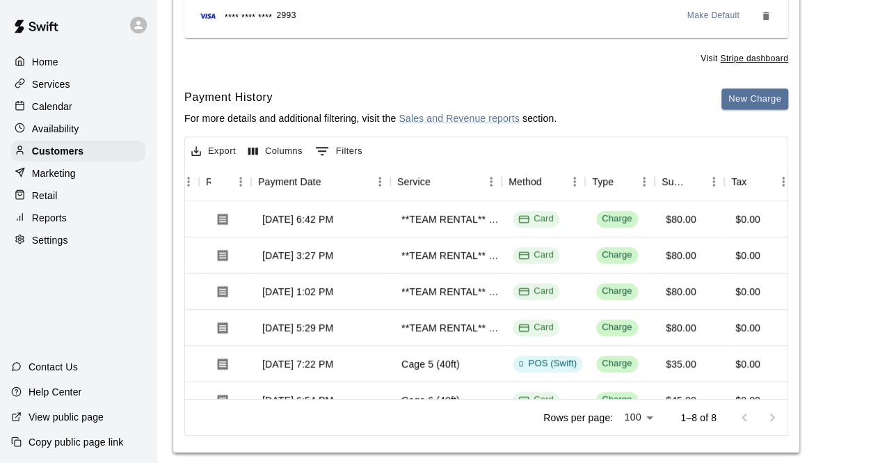
scroll to position [0, 111]
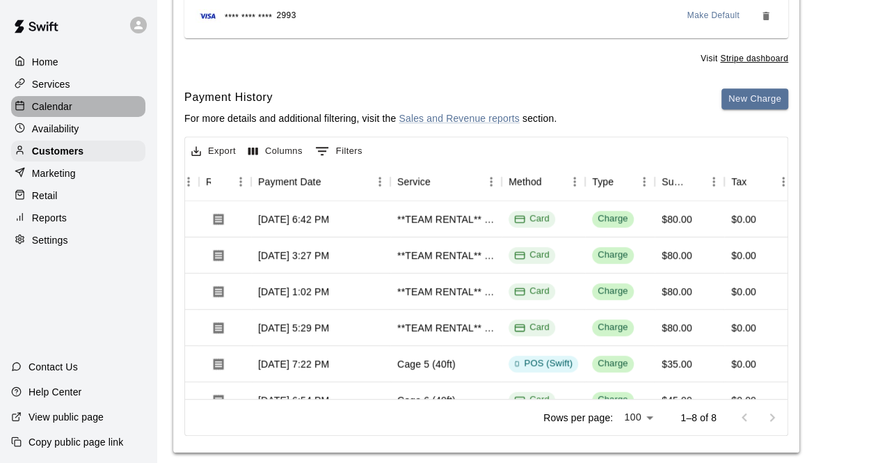
click at [74, 105] on div "Calendar" at bounding box center [78, 106] width 134 height 21
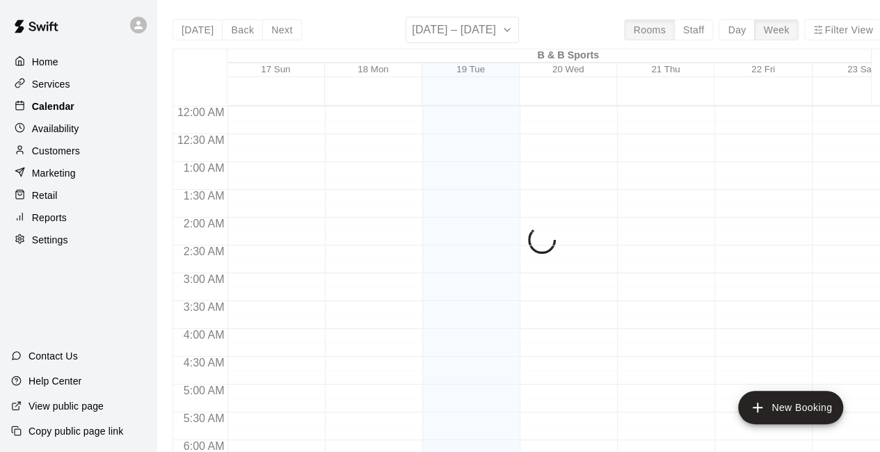
scroll to position [907, 0]
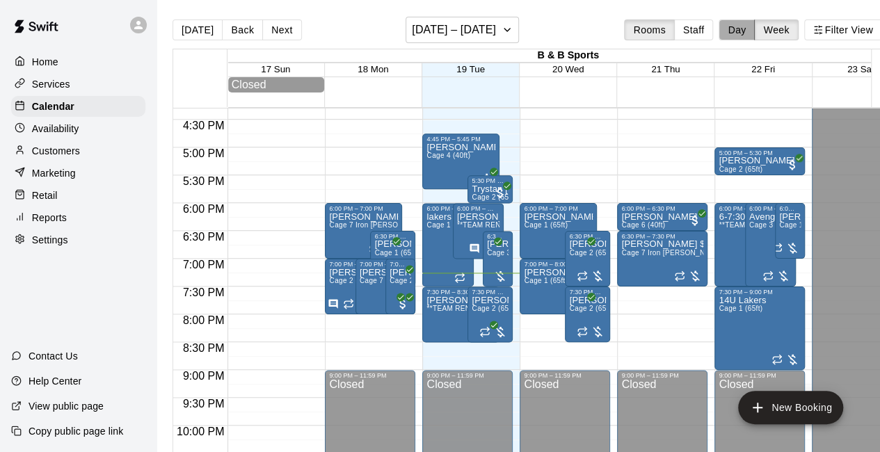
click at [749, 33] on button "Day" at bounding box center [737, 29] width 36 height 21
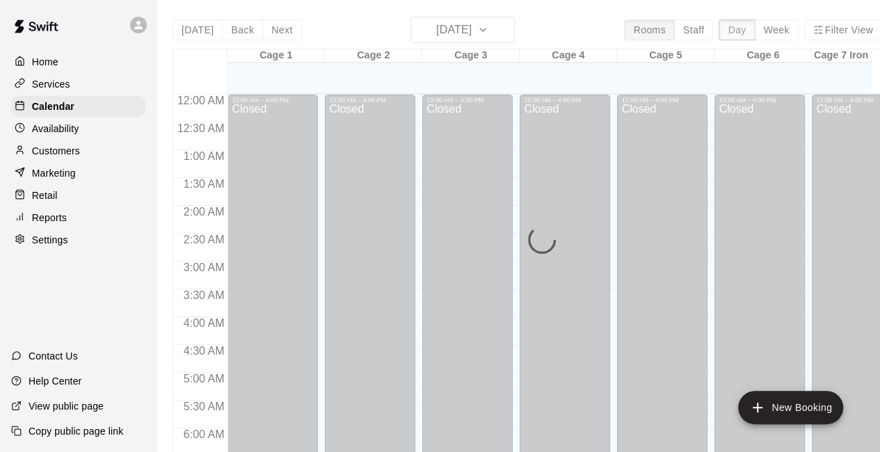
scroll to position [964, 0]
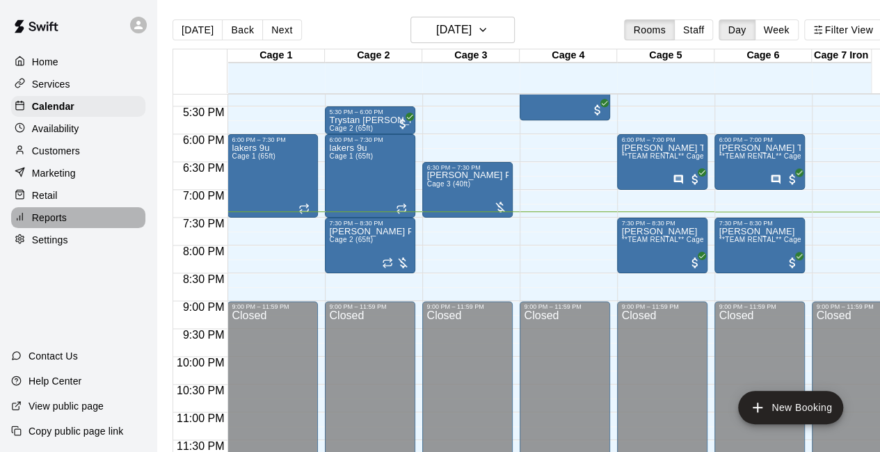
click at [98, 227] on div "Reports" at bounding box center [78, 217] width 134 height 21
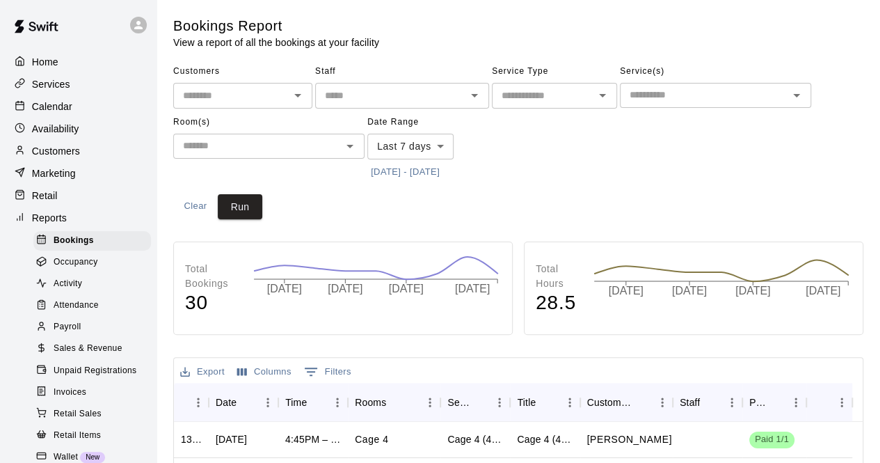
click at [102, 355] on span "Sales & Revenue" at bounding box center [88, 349] width 69 height 14
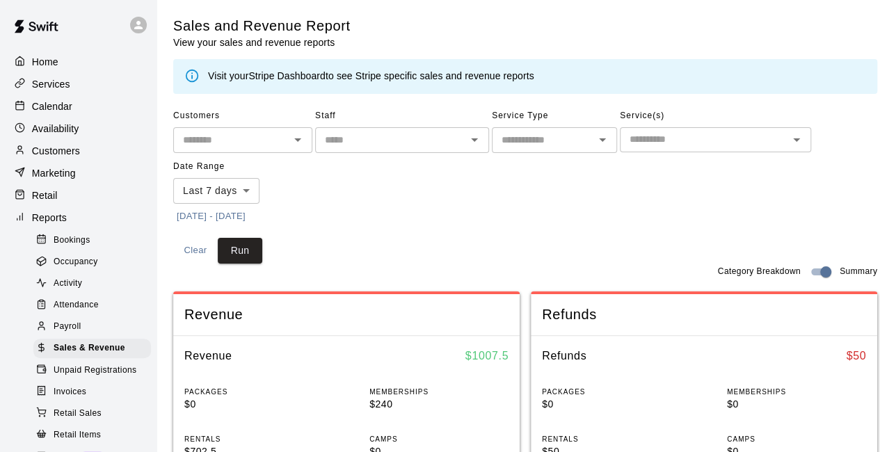
click at [797, 138] on icon "Open" at bounding box center [796, 139] width 17 height 17
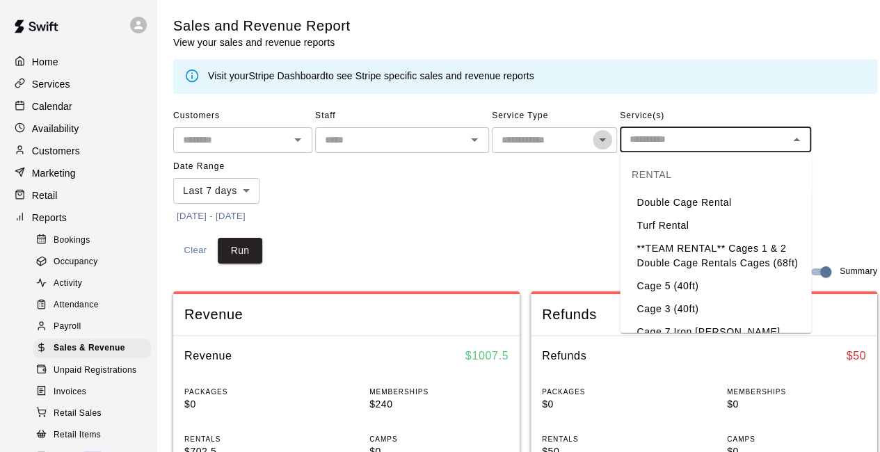
click at [602, 143] on icon "Open" at bounding box center [602, 139] width 17 height 17
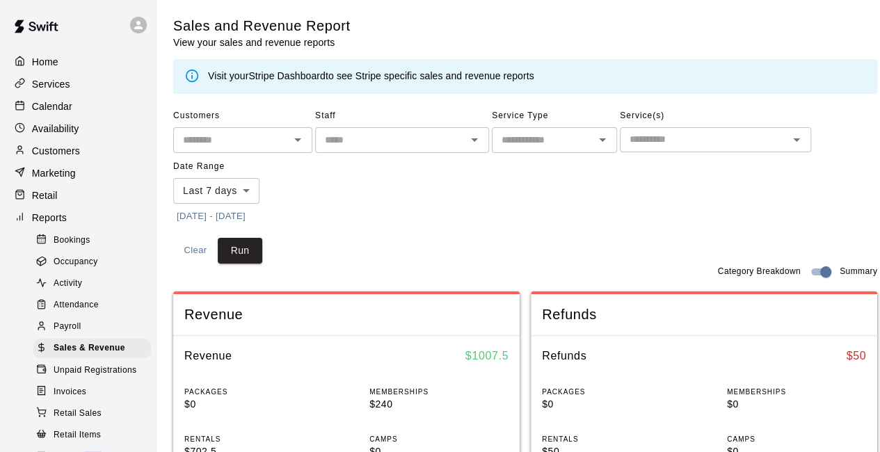
click at [438, 198] on div "Customers ​ Staff ​ Service Type ​ Service(s) ​ Date Range Last 7 days **** ​ […" at bounding box center [525, 166] width 704 height 122
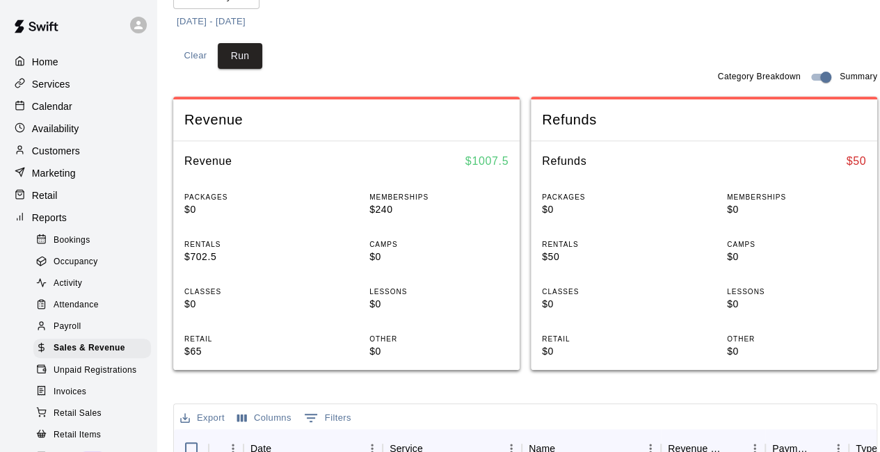
scroll to position [223, 0]
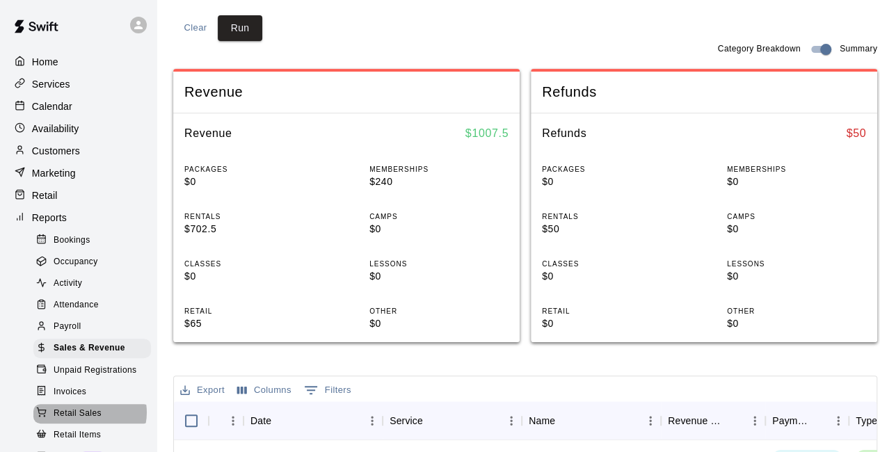
click at [89, 421] on span "Retail Sales" at bounding box center [78, 414] width 48 height 14
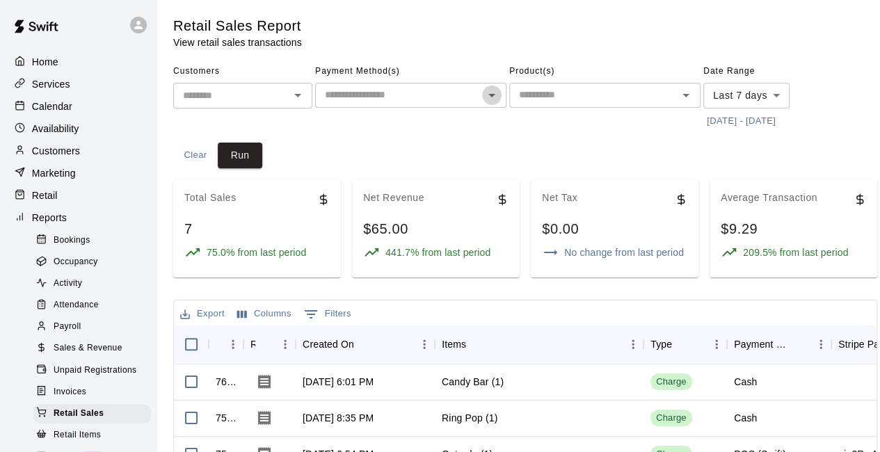
click at [489, 95] on icon "Open" at bounding box center [491, 95] width 17 height 17
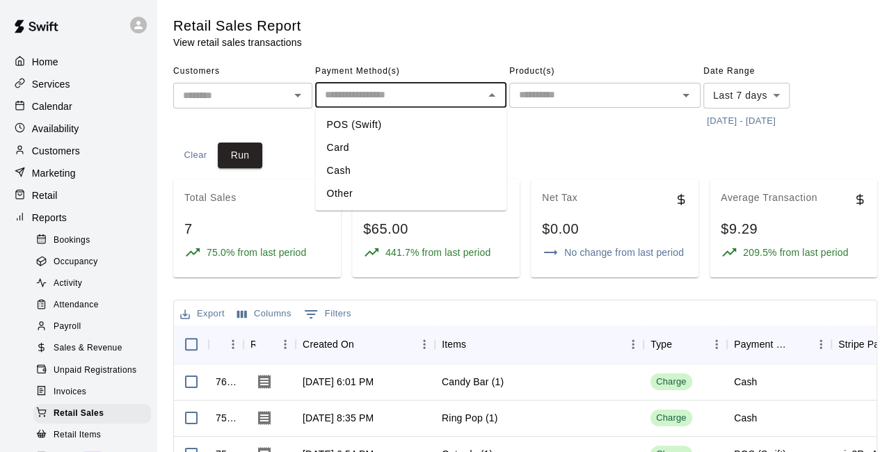
click at [369, 170] on li "Cash" at bounding box center [410, 170] width 191 height 23
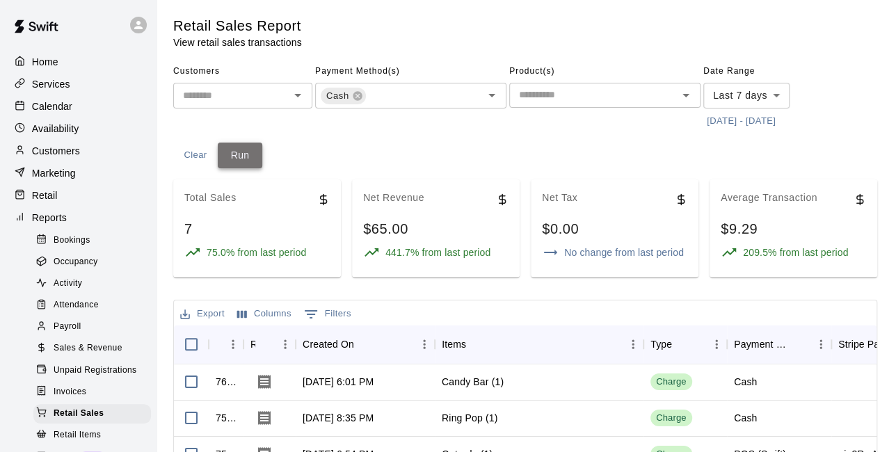
click at [241, 162] on button "Run" at bounding box center [240, 156] width 45 height 26
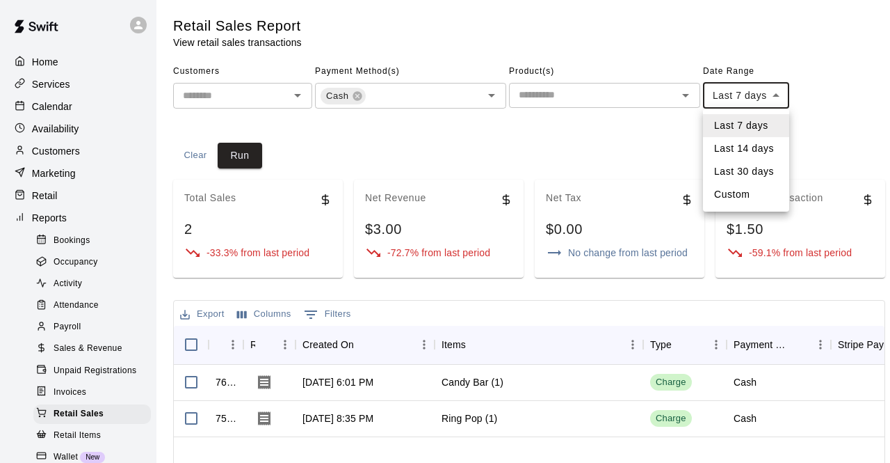
click at [776, 95] on body "Home Services Calendar Availability Customers Marketing Retail Reports Bookings…" at bounding box center [445, 396] width 890 height 792
click at [745, 148] on li "Last 14 days" at bounding box center [746, 148] width 86 height 23
type input "******"
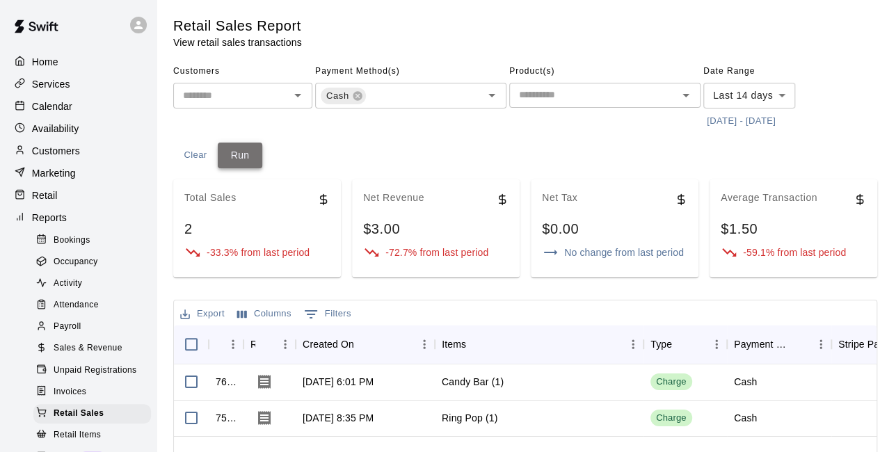
click at [239, 154] on button "Run" at bounding box center [240, 156] width 45 height 26
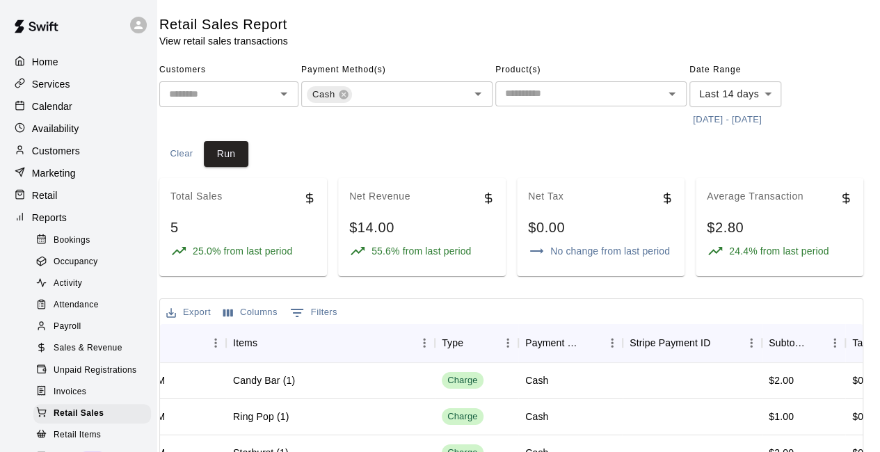
scroll to position [0, 22]
click at [664, 93] on icon "Open" at bounding box center [672, 95] width 17 height 17
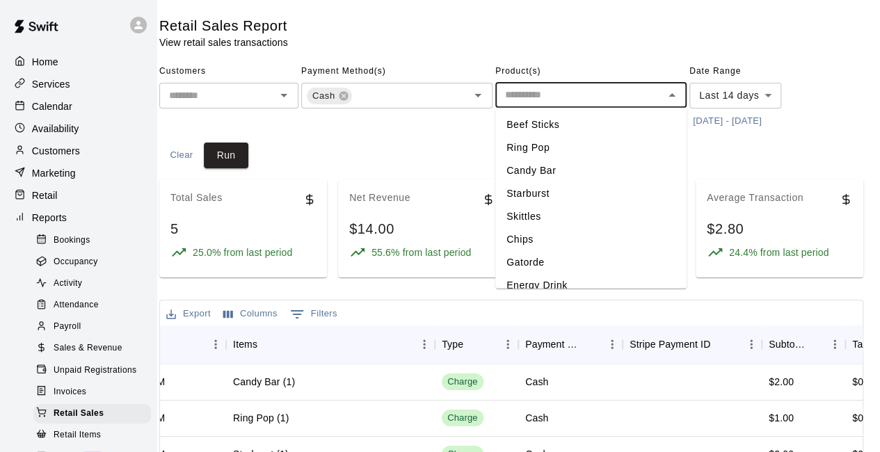
scroll to position [0, 0]
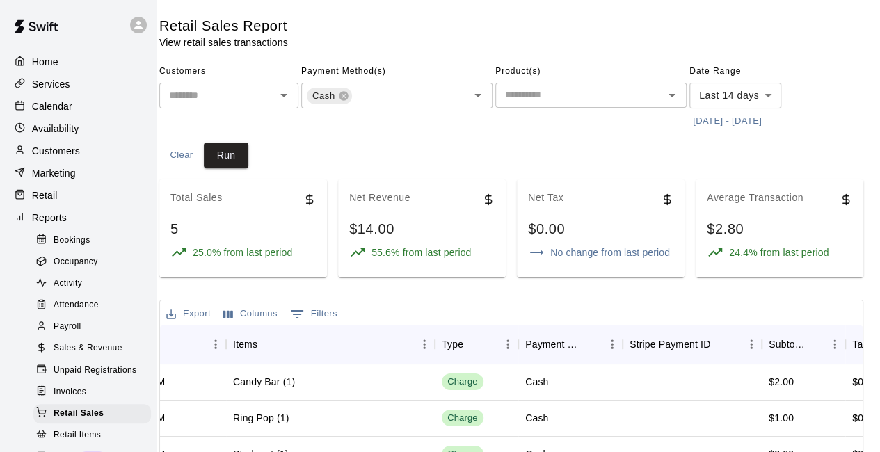
click at [438, 136] on div "Customers ​ Payment Method(s) Cash ​ Product(s) ​ Date Range Last 14 days *****…" at bounding box center [511, 115] width 704 height 108
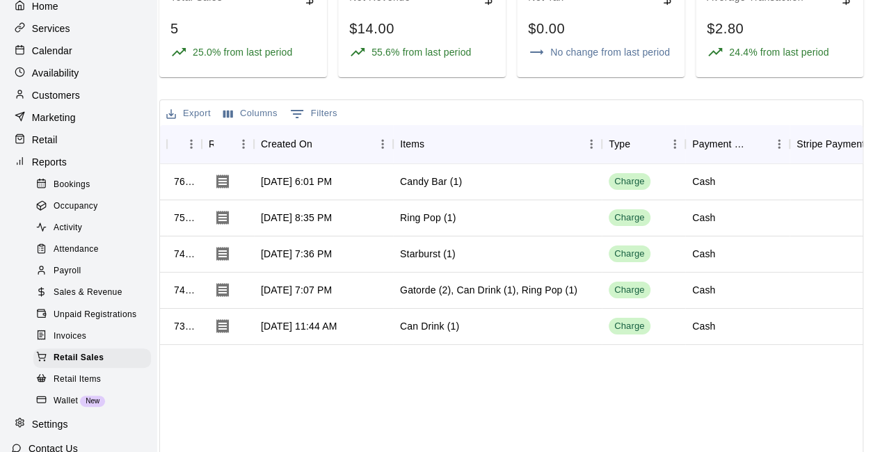
scroll to position [83, 0]
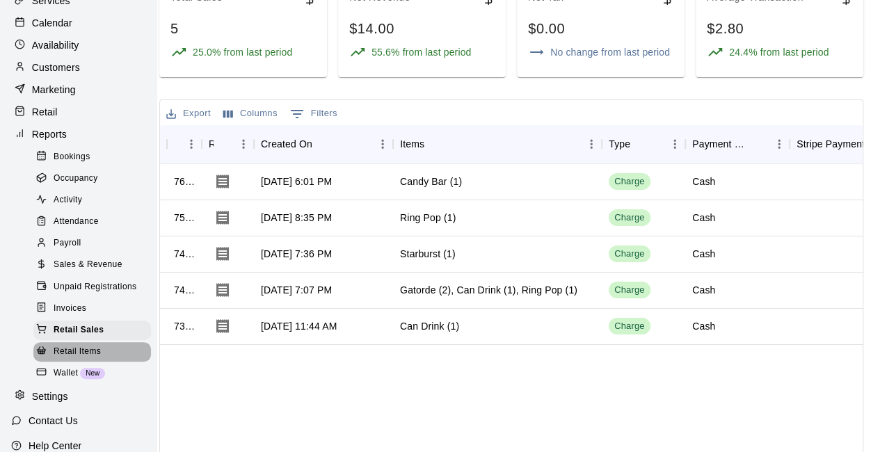
click at [103, 362] on div "Retail Items" at bounding box center [92, 351] width 118 height 19
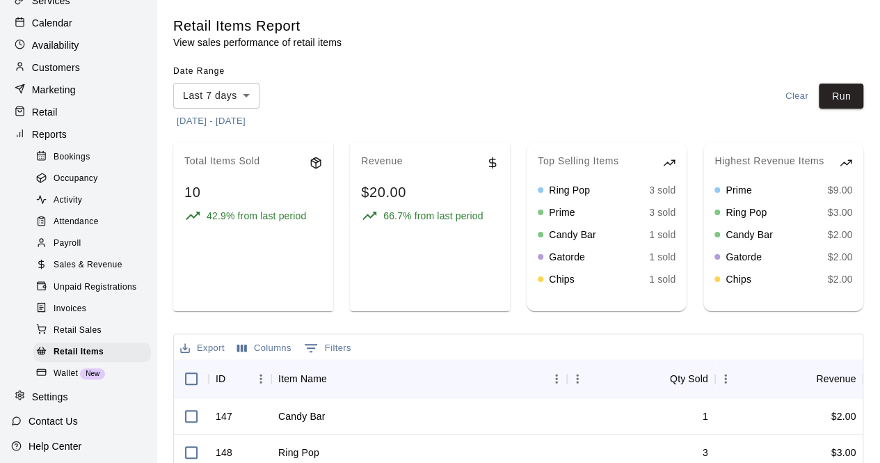
click at [614, 197] on div "Ring Pop 3 sold" at bounding box center [607, 190] width 138 height 14
click at [95, 337] on span "Retail Sales" at bounding box center [78, 330] width 48 height 14
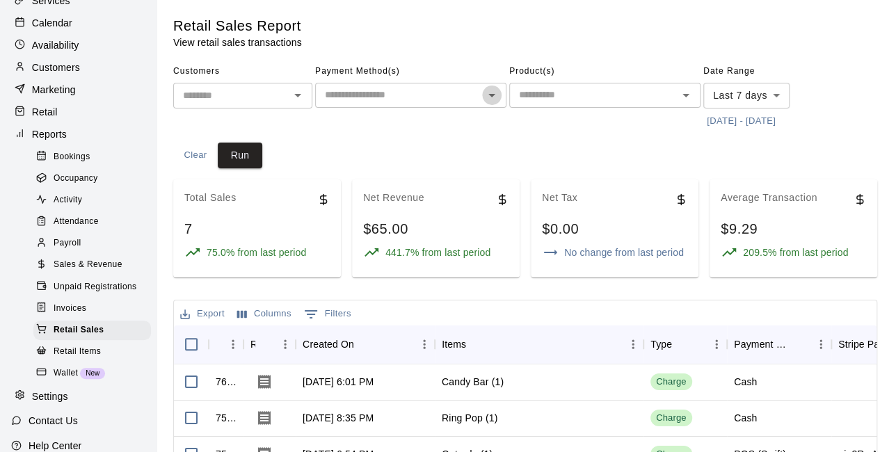
click at [493, 97] on icon "Open" at bounding box center [491, 95] width 17 height 17
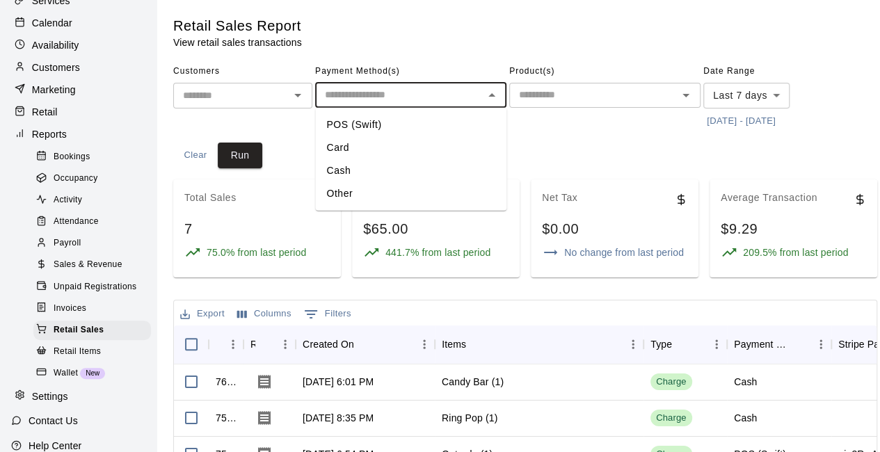
click at [402, 124] on li "POS (Swift)" at bounding box center [410, 124] width 191 height 23
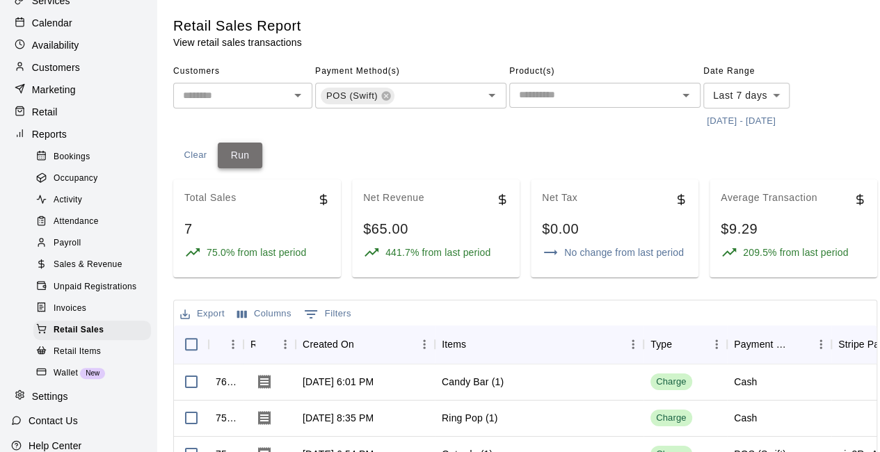
click at [234, 154] on button "Run" at bounding box center [240, 156] width 45 height 26
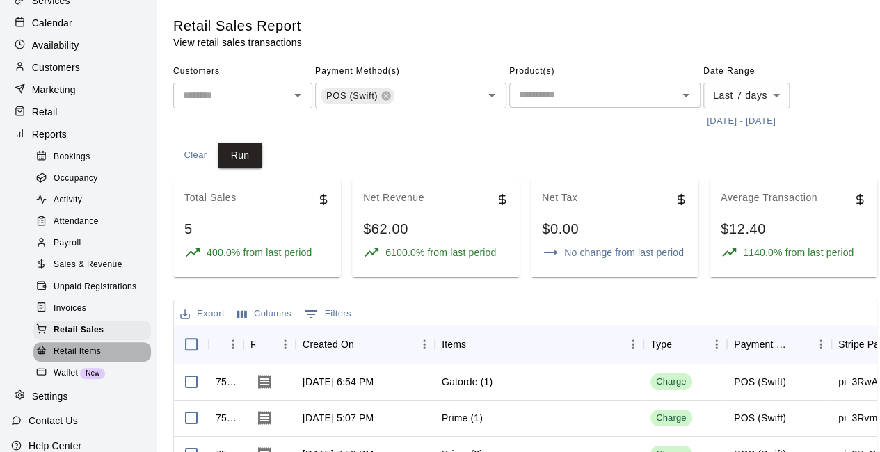
click at [97, 359] on span "Retail Items" at bounding box center [77, 352] width 47 height 14
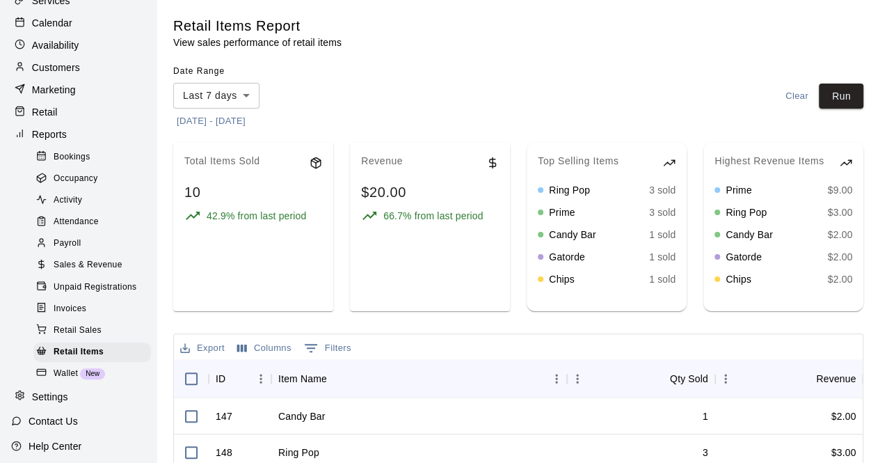
click at [88, 337] on span "Retail Sales" at bounding box center [78, 330] width 48 height 14
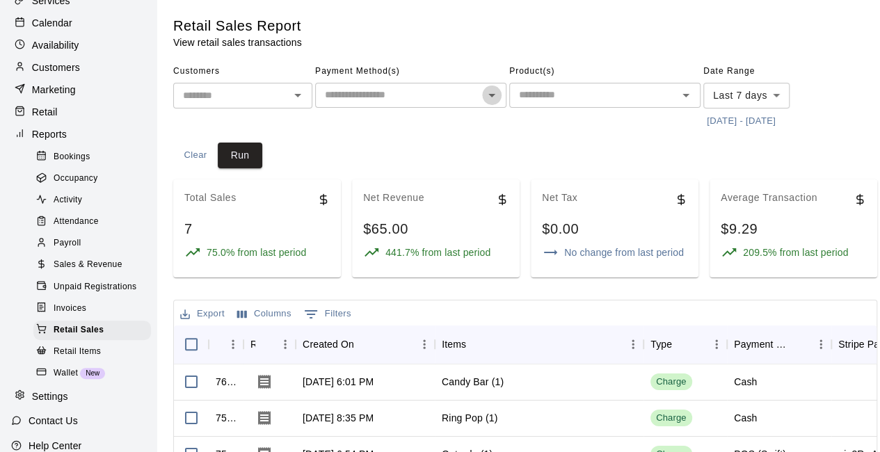
click at [488, 91] on icon "Open" at bounding box center [491, 95] width 17 height 17
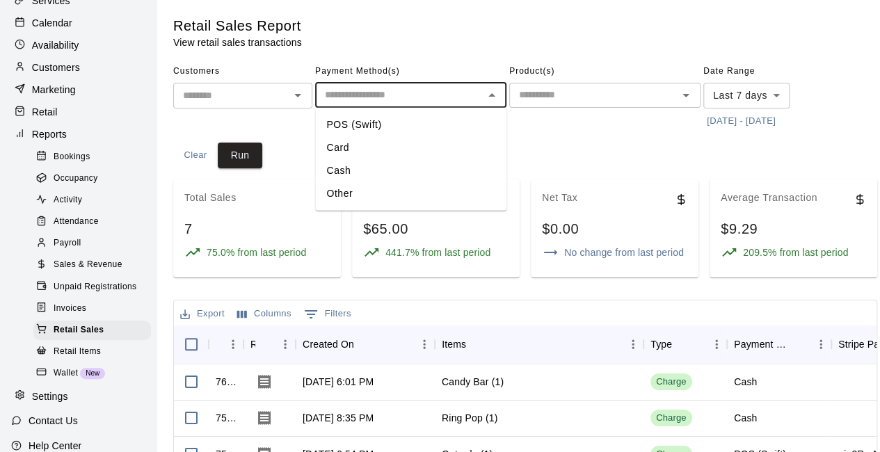
click at [403, 122] on li "POS (Swift)" at bounding box center [410, 124] width 191 height 23
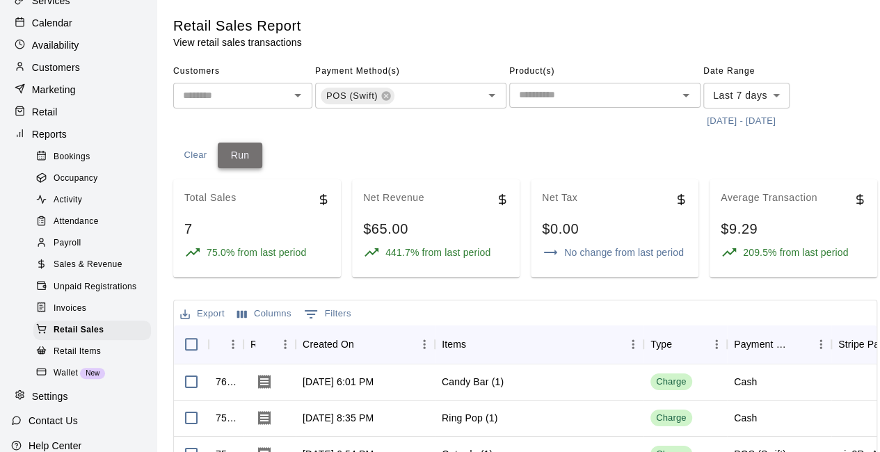
click at [246, 157] on button "Run" at bounding box center [240, 156] width 45 height 26
click at [494, 95] on icon "Open" at bounding box center [491, 95] width 7 height 3
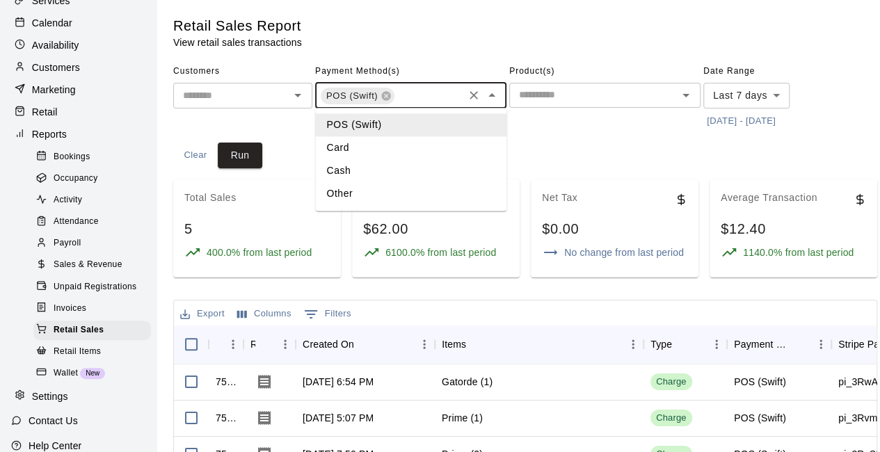
click at [362, 173] on li "Cash" at bounding box center [410, 170] width 191 height 23
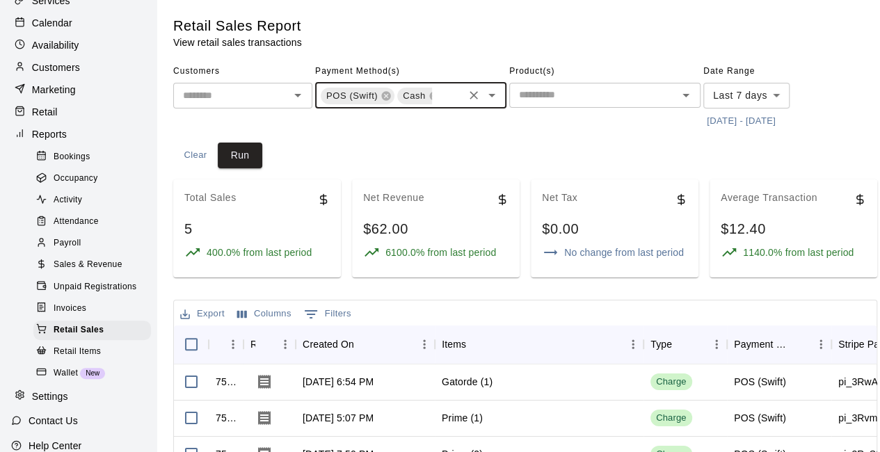
scroll to position [0, 11]
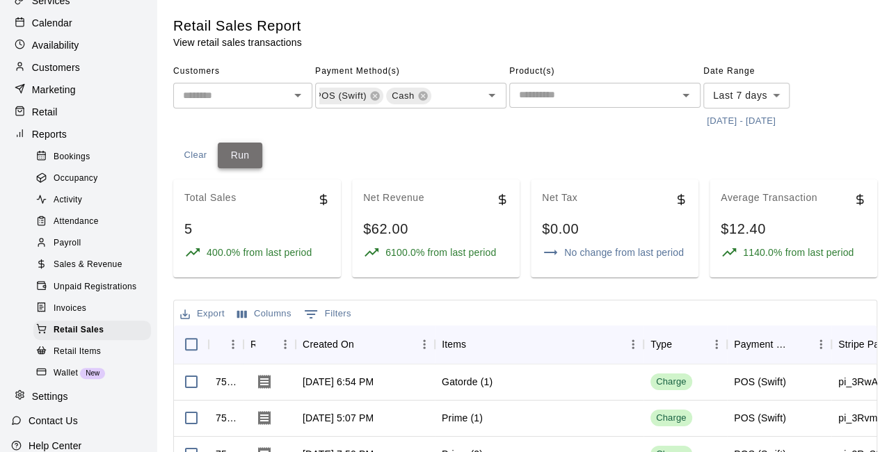
click at [226, 157] on button "Run" at bounding box center [240, 156] width 45 height 26
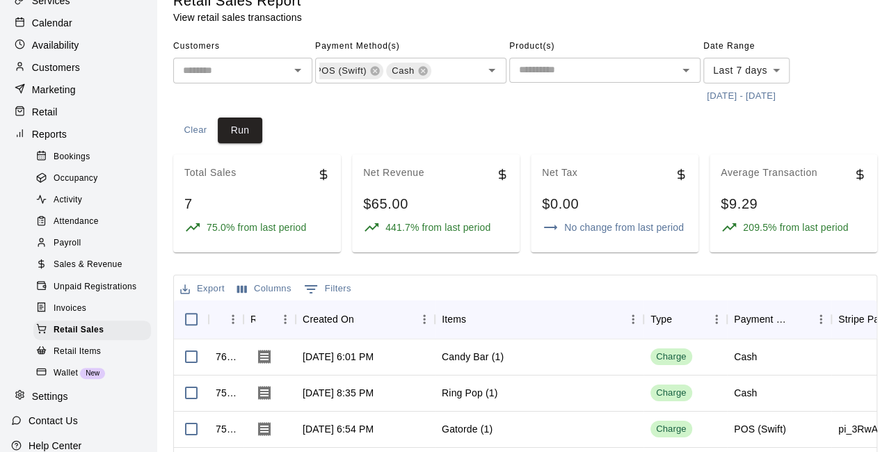
scroll to position [0, 0]
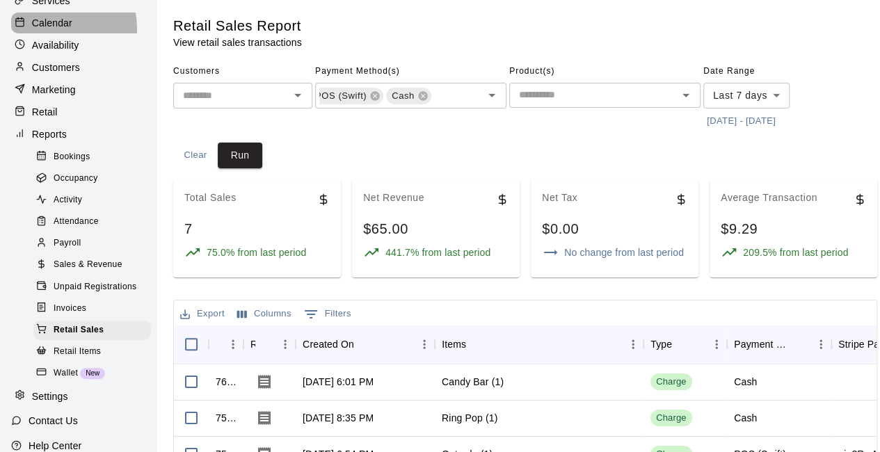
click at [50, 30] on p "Calendar" at bounding box center [52, 23] width 40 height 14
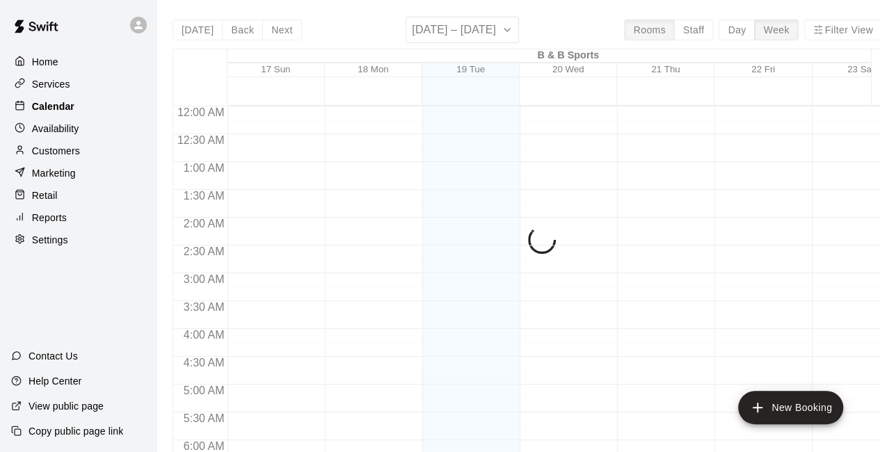
scroll to position [907, 0]
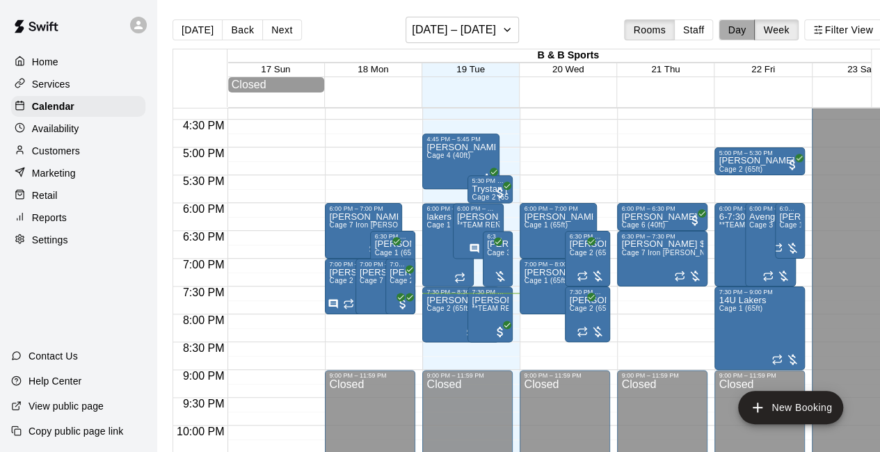
click at [747, 29] on button "Day" at bounding box center [737, 29] width 36 height 21
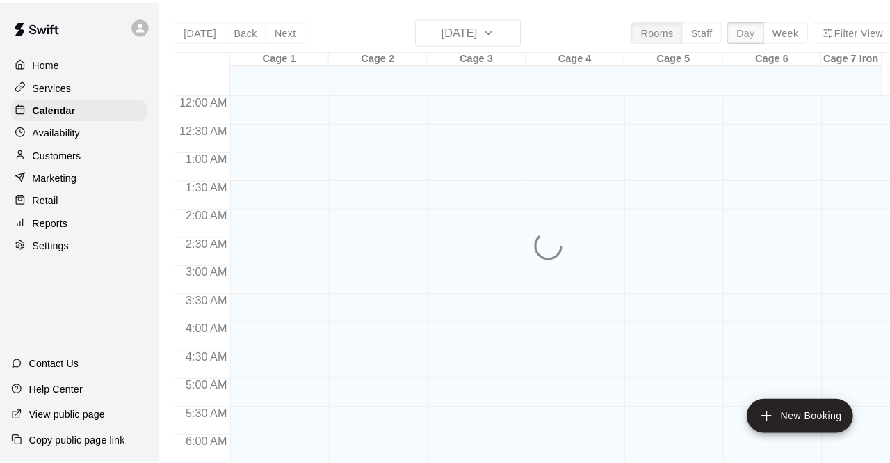
scroll to position [960, 0]
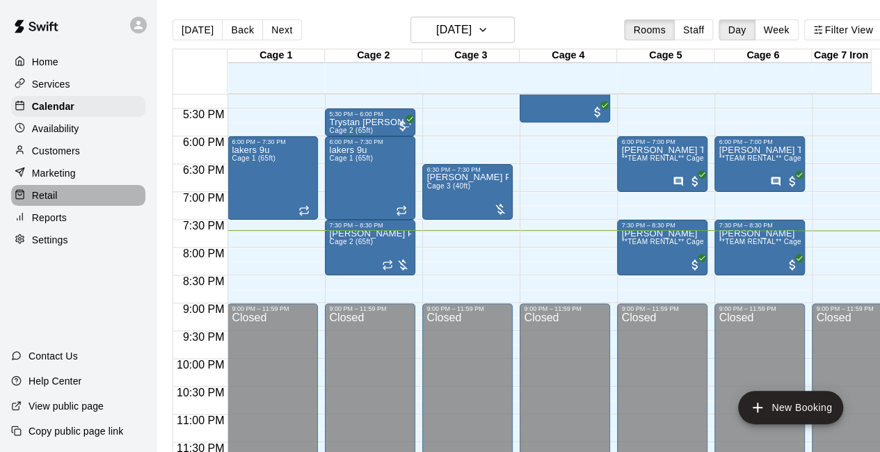
click at [71, 204] on div "Retail" at bounding box center [78, 195] width 134 height 21
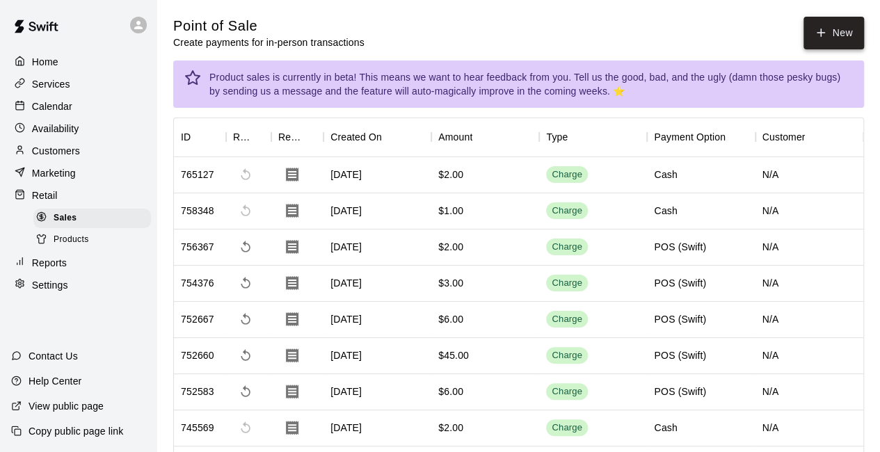
click at [837, 30] on button "New" at bounding box center [833, 33] width 60 height 33
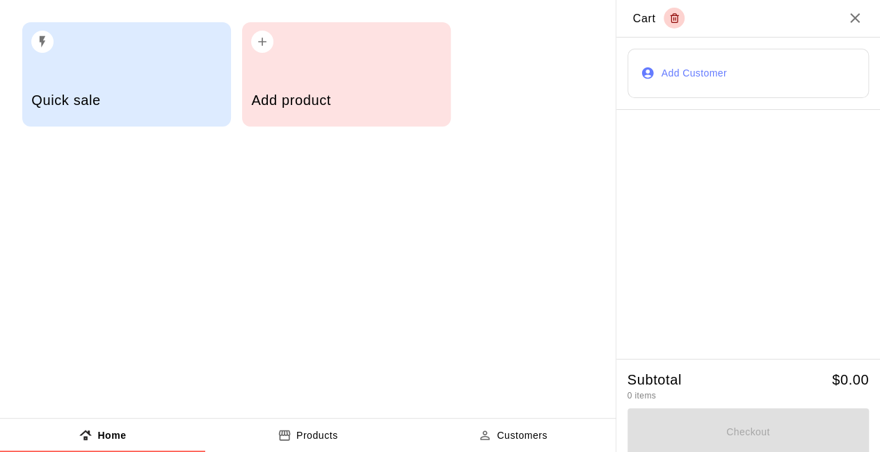
click at [831, 32] on h2 "Cart" at bounding box center [748, 19] width 264 height 38
click at [368, 58] on div "Add product" at bounding box center [346, 74] width 209 height 104
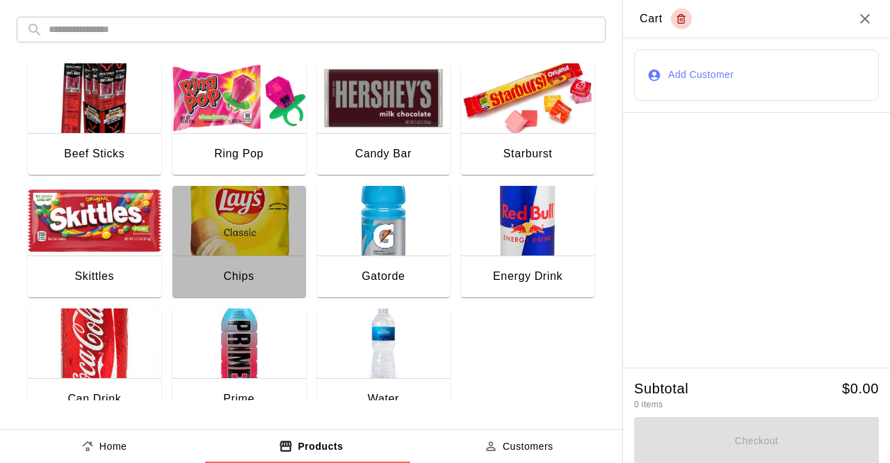
click at [223, 221] on img "button" at bounding box center [240, 221] width 134 height 70
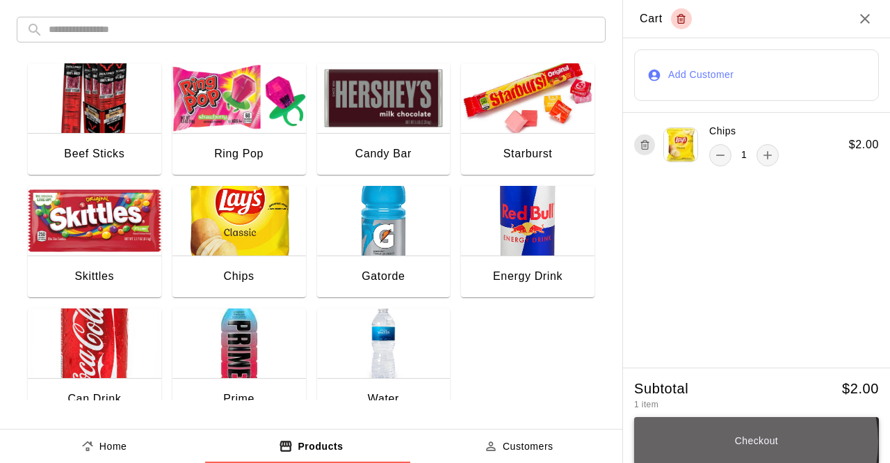
click at [737, 443] on button "Checkout" at bounding box center [756, 440] width 245 height 47
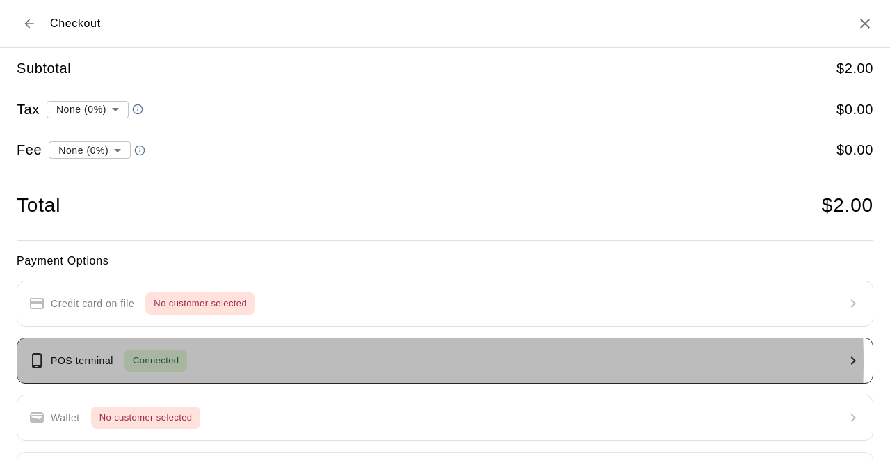
click at [239, 360] on button "POS terminal Connected" at bounding box center [445, 360] width 857 height 46
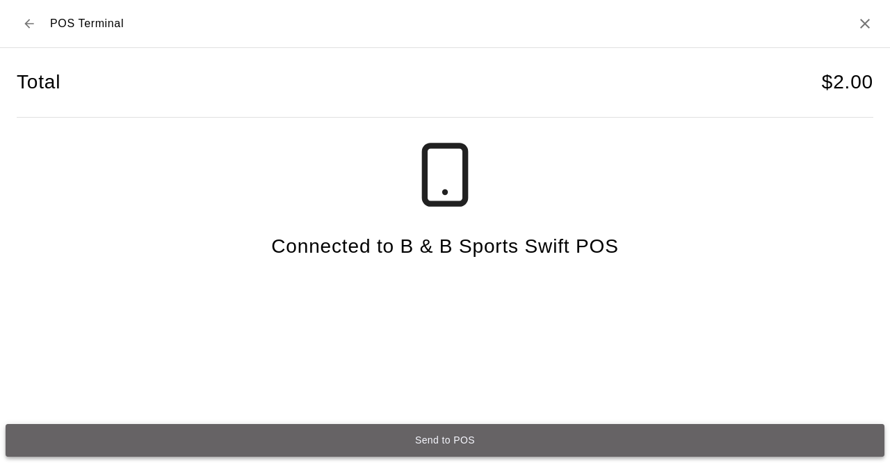
click at [341, 436] on button "Send to POS" at bounding box center [445, 440] width 879 height 33
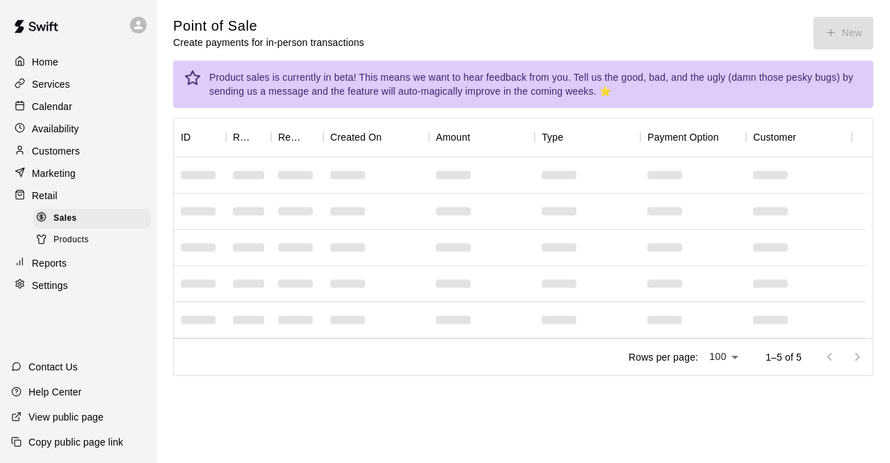
click at [61, 113] on p "Calendar" at bounding box center [52, 106] width 40 height 14
click at [51, 107] on p "Calendar" at bounding box center [52, 106] width 40 height 14
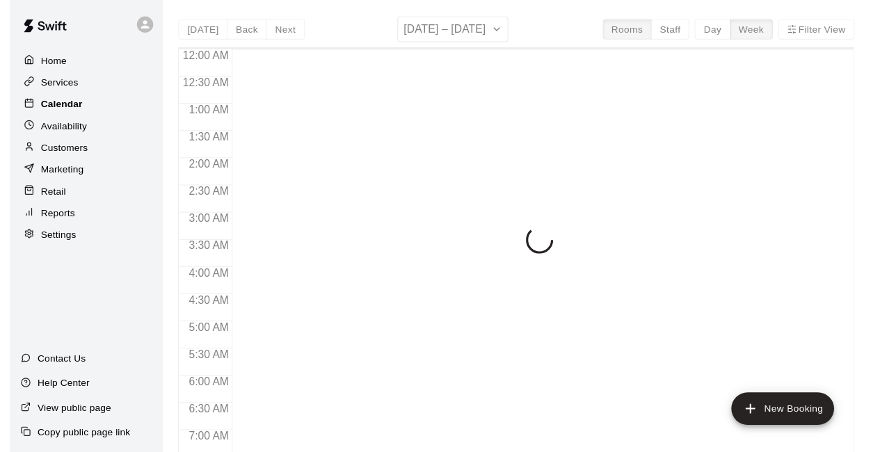
scroll to position [907, 0]
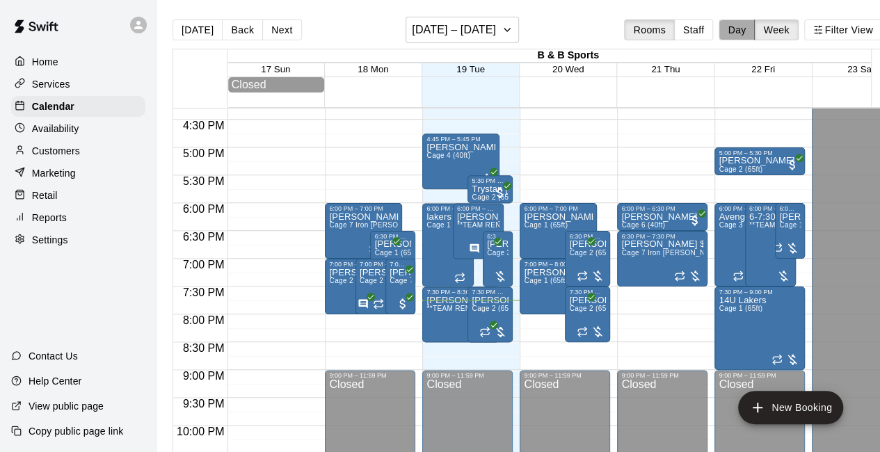
click at [745, 30] on button "Day" at bounding box center [737, 29] width 36 height 21
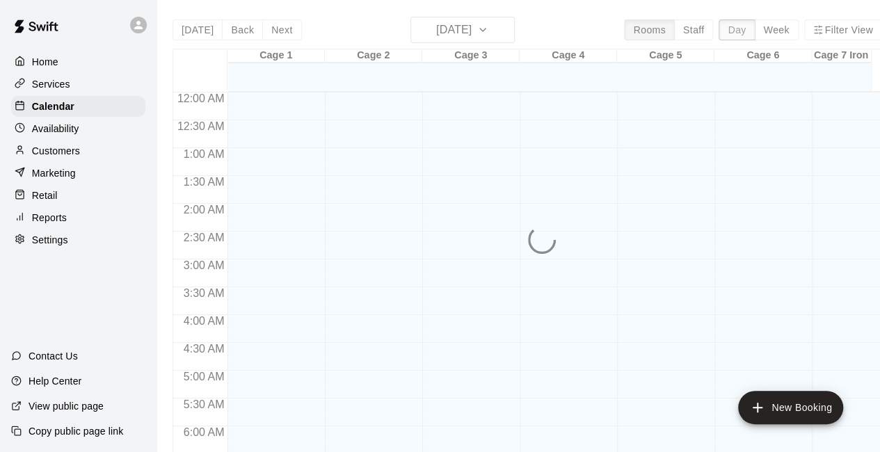
scroll to position [960, 0]
